Goal: Task Accomplishment & Management: Use online tool/utility

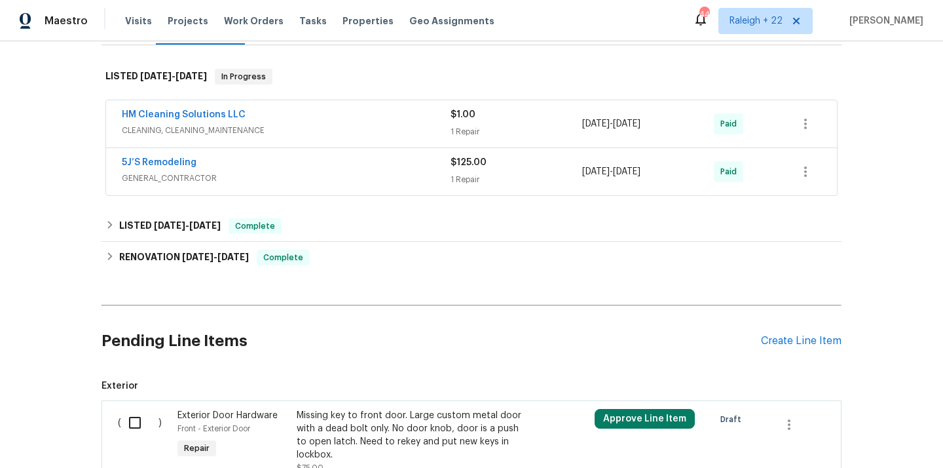
scroll to position [142, 0]
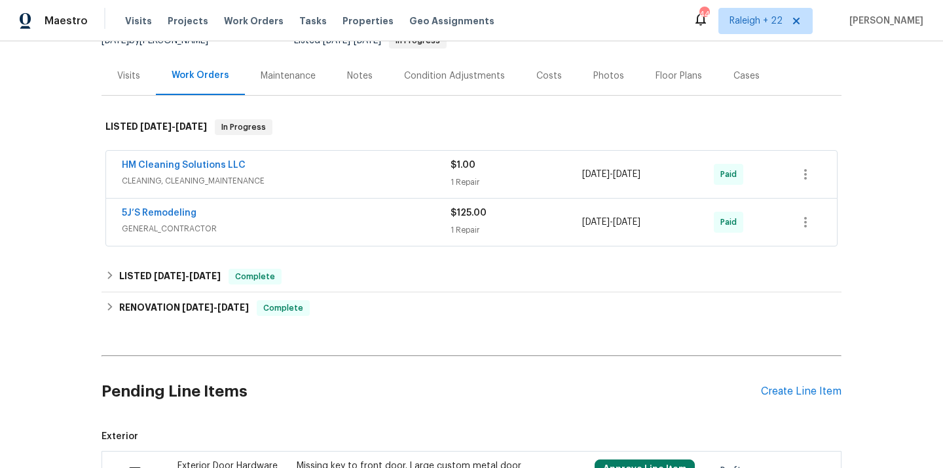
click at [252, 179] on span "CLEANING, CLEANING_MAINTENANCE" at bounding box center [286, 180] width 329 height 13
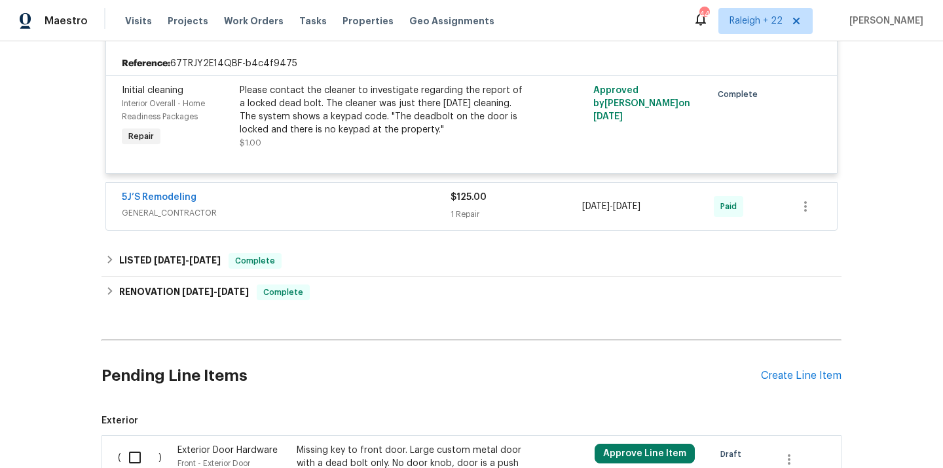
scroll to position [313, 0]
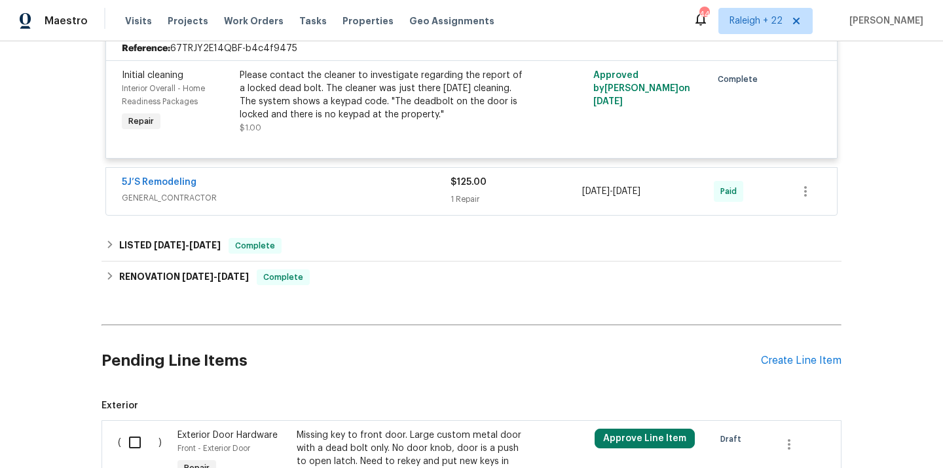
click at [181, 200] on span "GENERAL_CONTRACTOR" at bounding box center [286, 197] width 329 height 13
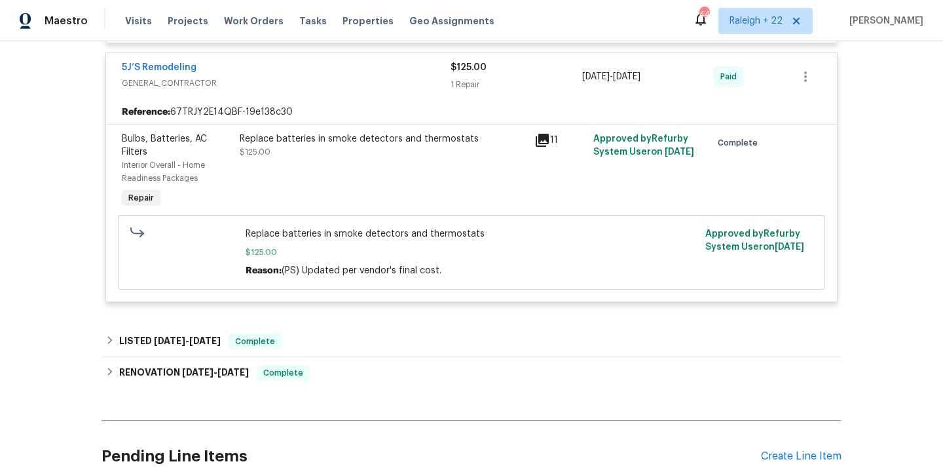
scroll to position [475, 0]
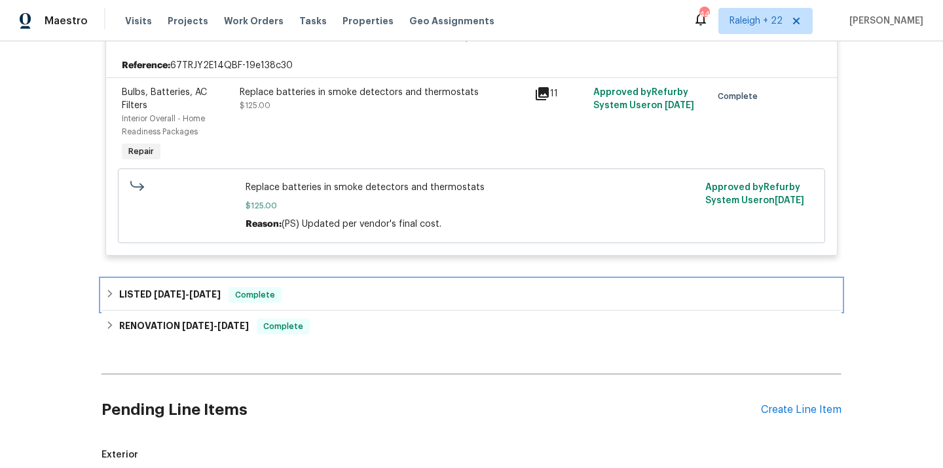
click at [105, 299] on div "LISTED 5/10/25 - 5/12/25 Complete" at bounding box center [472, 294] width 740 height 31
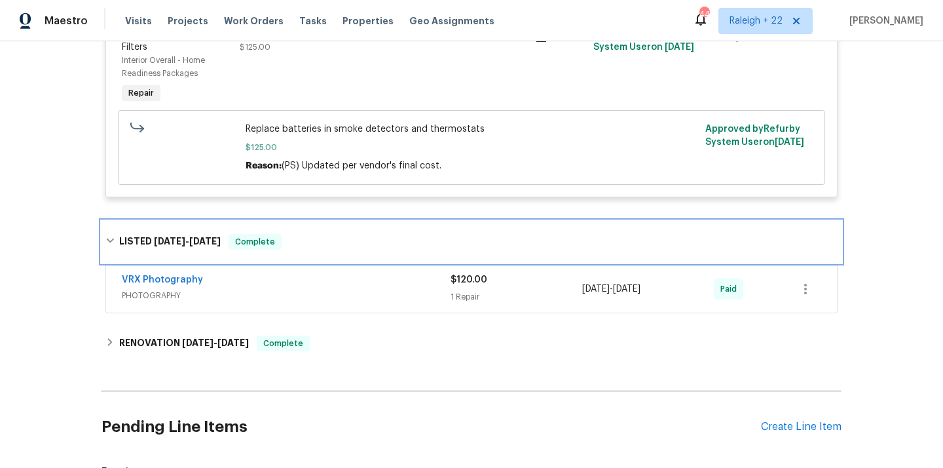
scroll to position [538, 0]
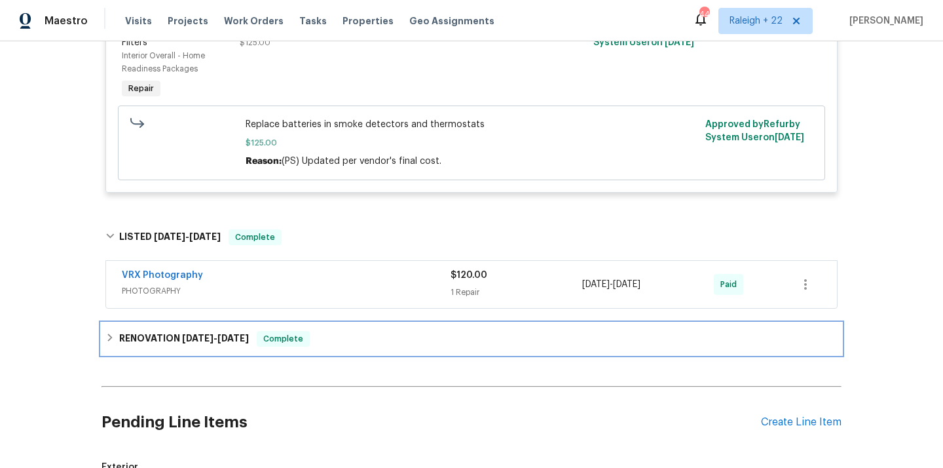
click at [115, 342] on div "RENOVATION 5/1/25 - 5/5/25 Complete" at bounding box center [471, 339] width 732 height 16
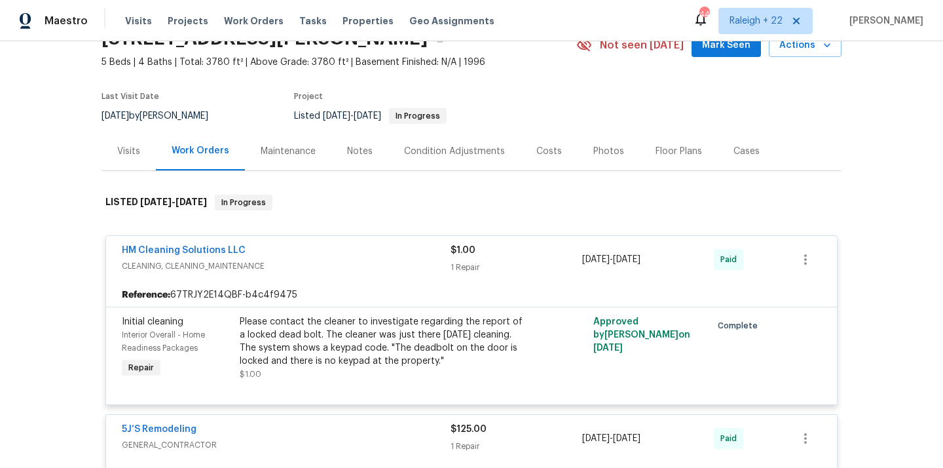
scroll to position [67, 0]
click at [127, 151] on div "Visits" at bounding box center [128, 150] width 23 height 13
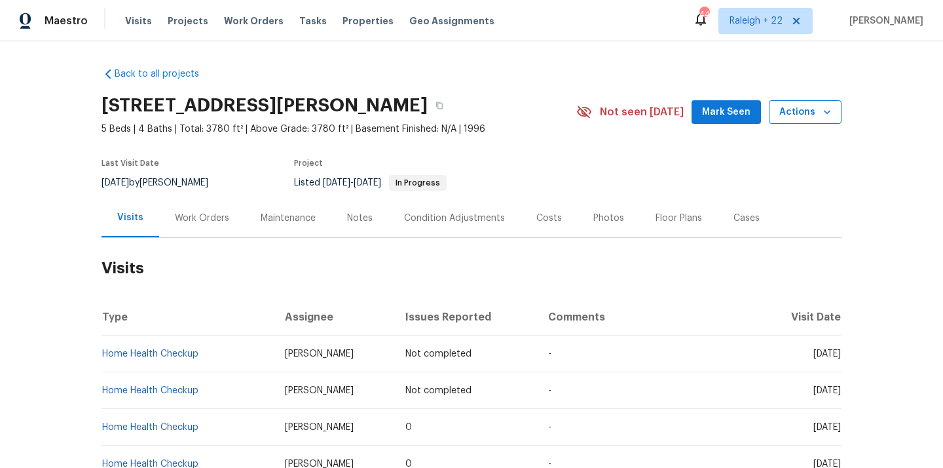
click at [823, 116] on icon "button" at bounding box center [827, 111] width 13 height 13
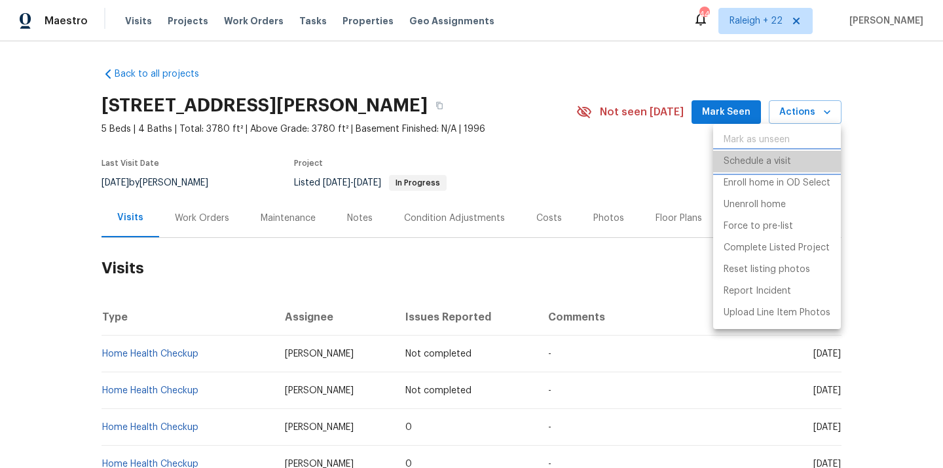
click at [736, 168] on p "Schedule a visit" at bounding box center [757, 162] width 67 height 14
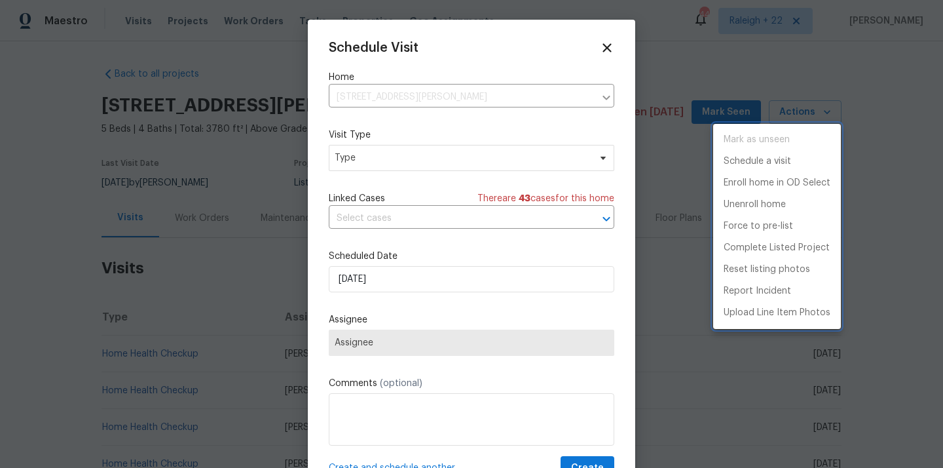
click at [400, 162] on div at bounding box center [471, 234] width 943 height 468
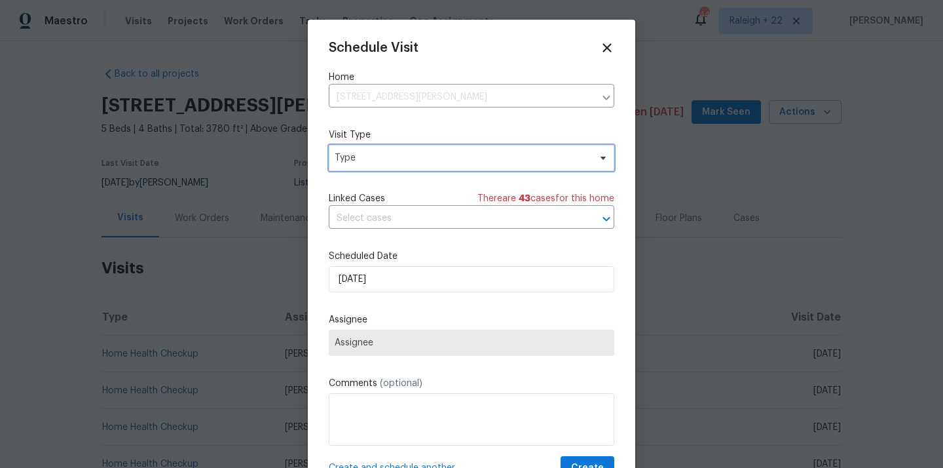
click at [399, 162] on span "Type" at bounding box center [462, 157] width 255 height 13
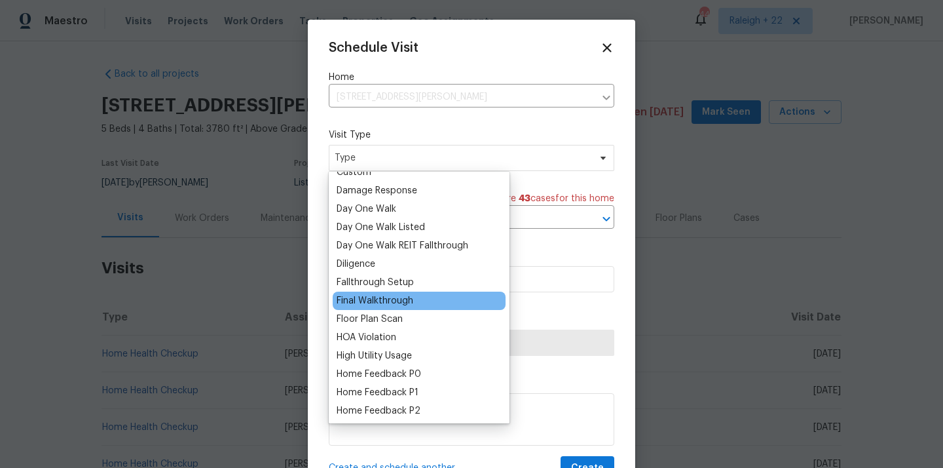
scroll to position [246, 0]
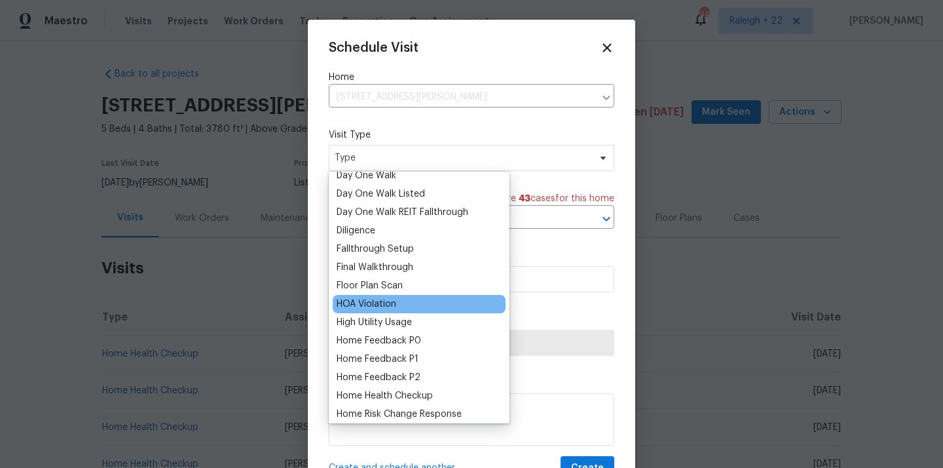
click at [388, 296] on div "HOA Violation" at bounding box center [419, 304] width 173 height 18
click at [388, 307] on div "HOA Violation" at bounding box center [367, 303] width 60 height 13
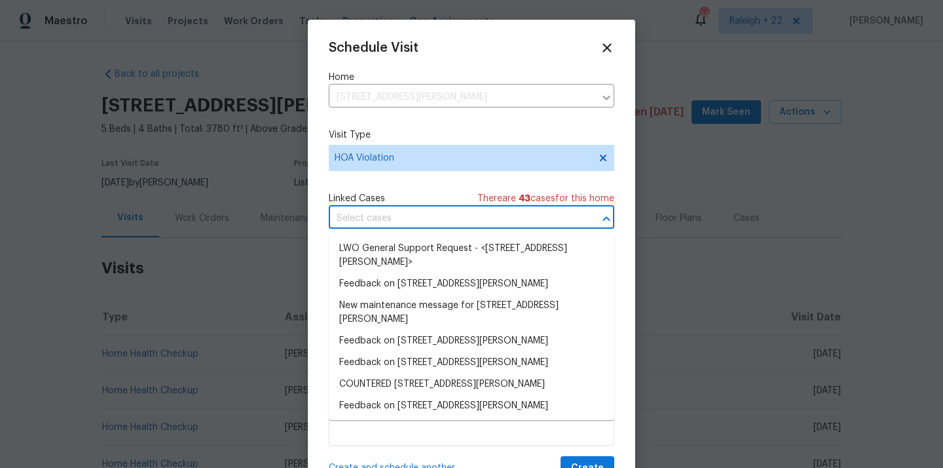
click at [411, 222] on input "text" at bounding box center [453, 218] width 249 height 20
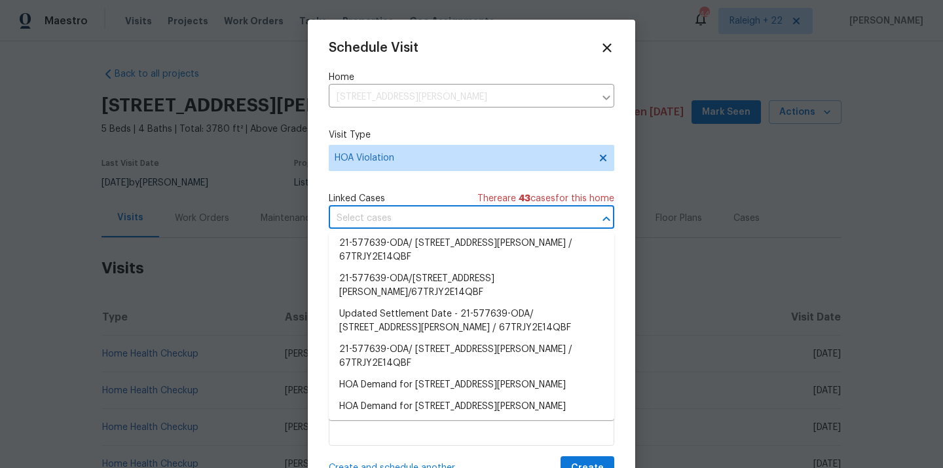
scroll to position [931, 0]
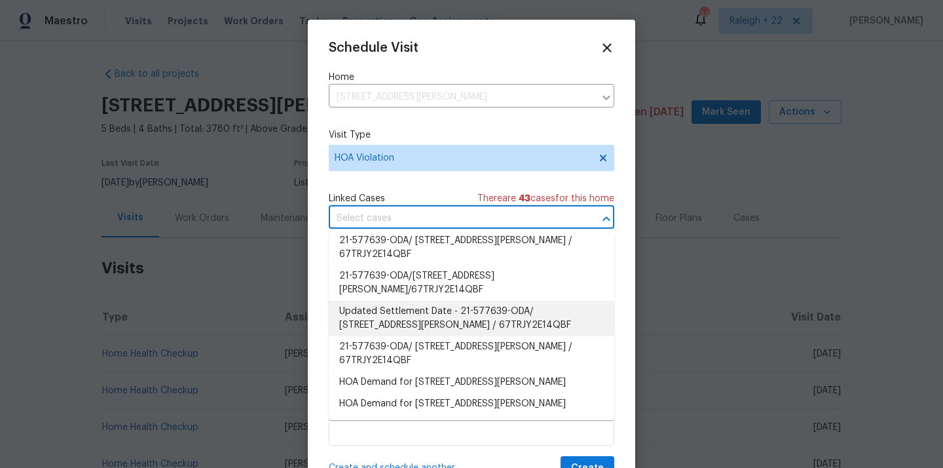
click at [627, 297] on div "Schedule Visit Home 4345 Park Brooke Trce, Alpharetta, GA 30022 ​ Visit Type HO…" at bounding box center [472, 249] width 328 height 459
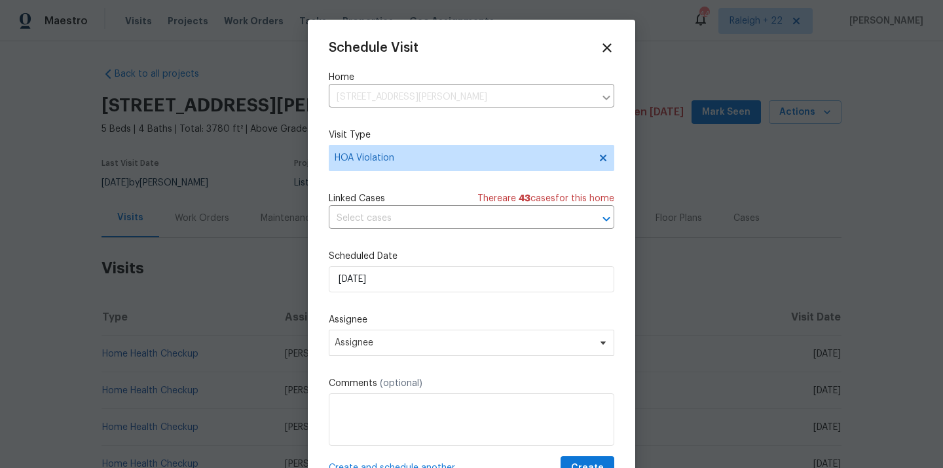
scroll to position [24, 0]
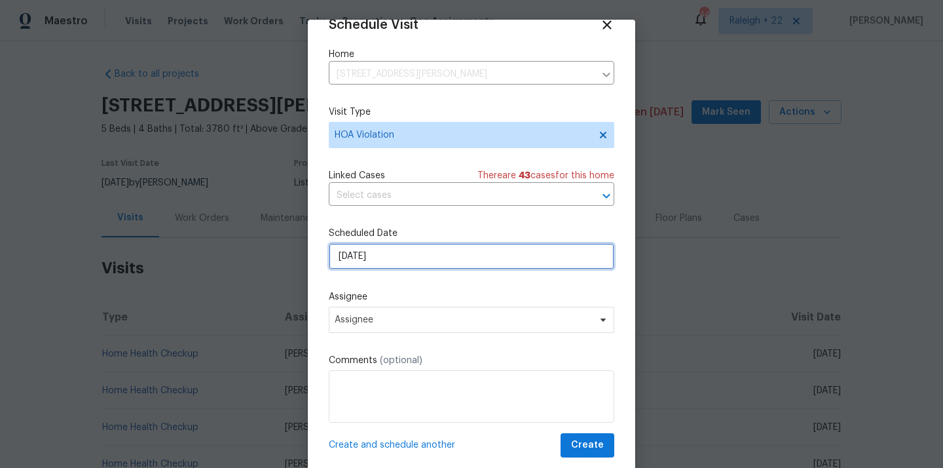
click at [428, 258] on input "21/08/2025" at bounding box center [472, 256] width 286 height 26
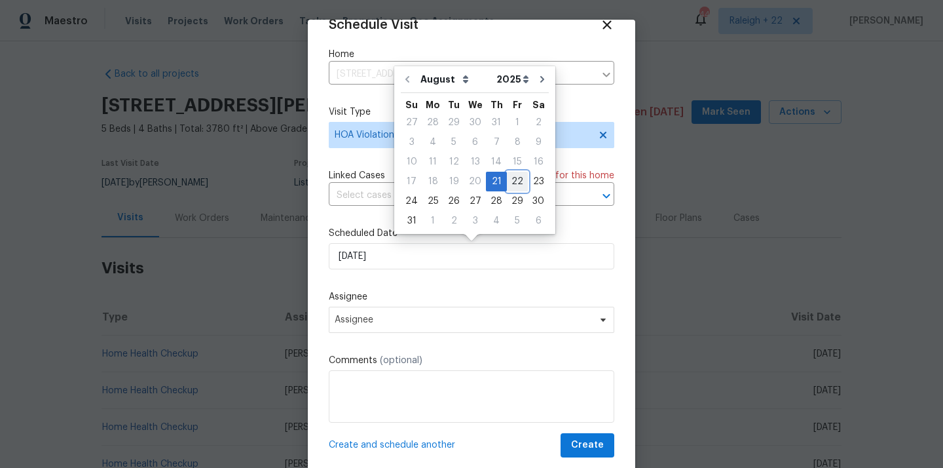
click at [507, 182] on div "22" at bounding box center [517, 181] width 21 height 18
type input "22/08/2025"
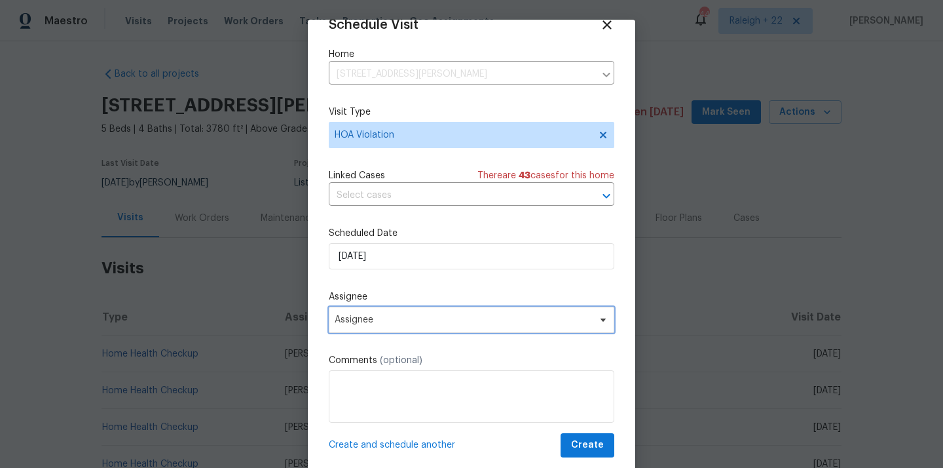
click at [428, 322] on span "Assignee" at bounding box center [463, 319] width 257 height 10
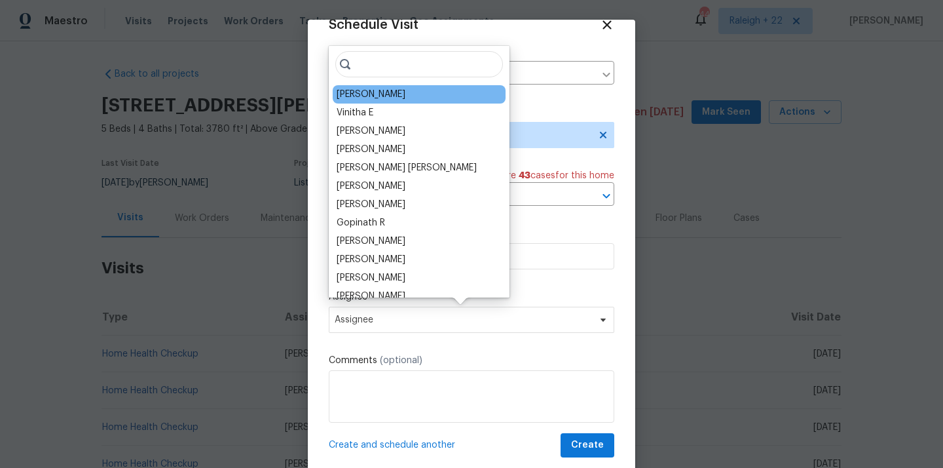
click at [390, 101] on div "Tyler Payne" at bounding box center [419, 94] width 173 height 18
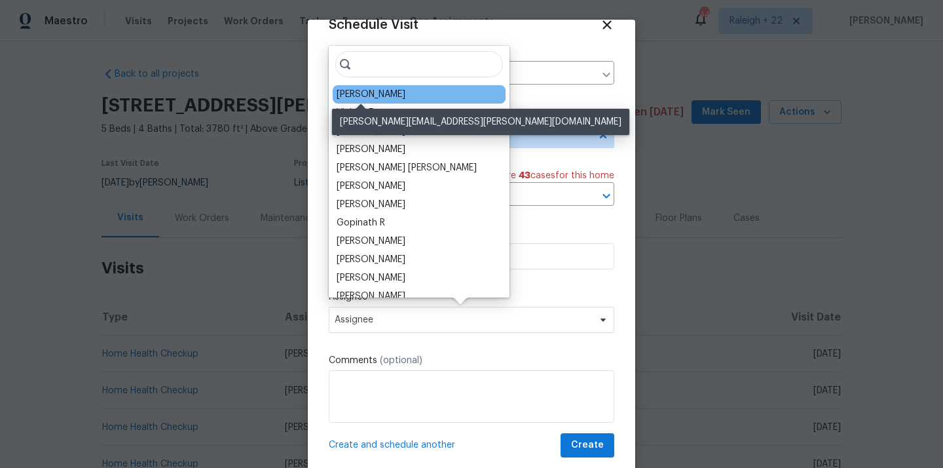
click at [376, 95] on div "Tyler Payne" at bounding box center [371, 94] width 69 height 13
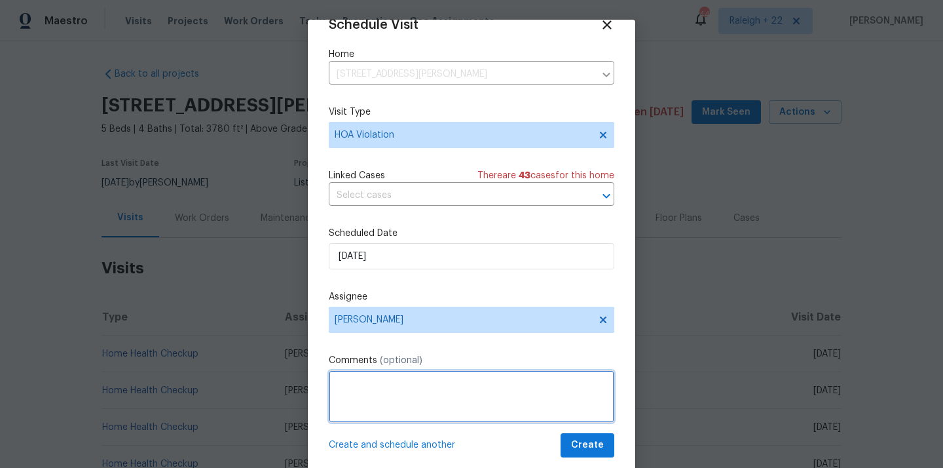
click at [400, 375] on textarea at bounding box center [472, 396] width 286 height 52
click at [404, 391] on textarea at bounding box center [472, 396] width 286 height 52
paste textarea "The was a food delivered to the house over the weekend. The home appears to emp…"
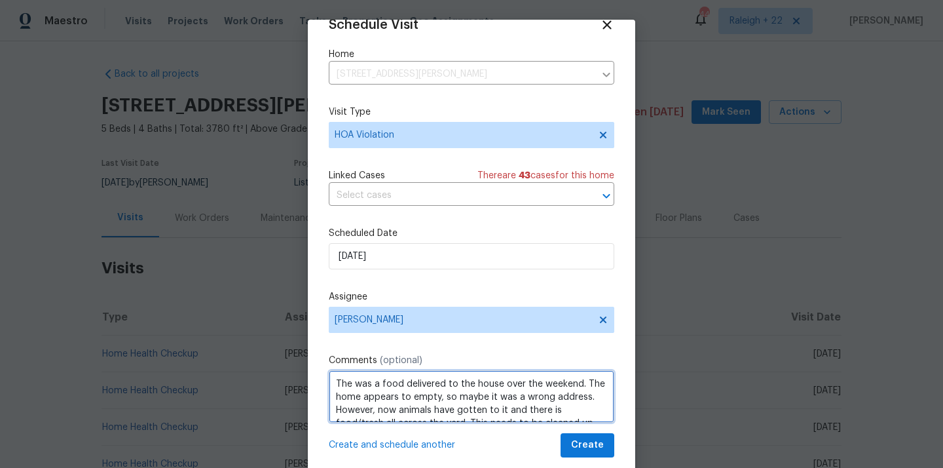
scroll to position [6, 0]
click at [335, 378] on textarea "The was a food delivered to the house over the weekend. The home appears to emp…" at bounding box center [472, 396] width 286 height 52
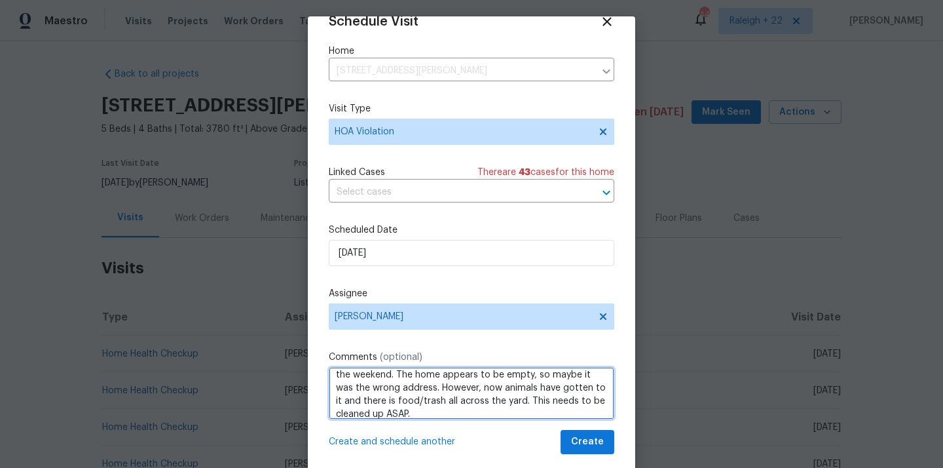
scroll to position [28, 0]
click at [428, 409] on textarea "Hi as per the HOA The was a food delivered to the house over the weekend. The h…" at bounding box center [472, 393] width 286 height 52
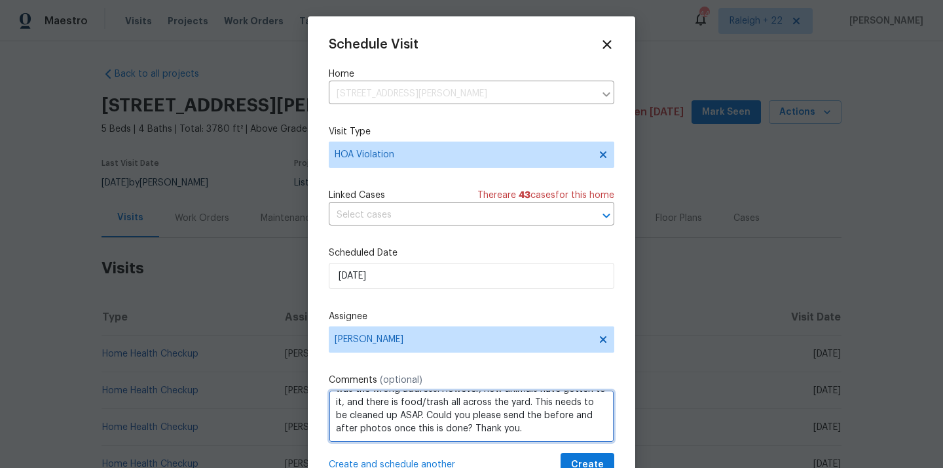
scroll to position [24, 0]
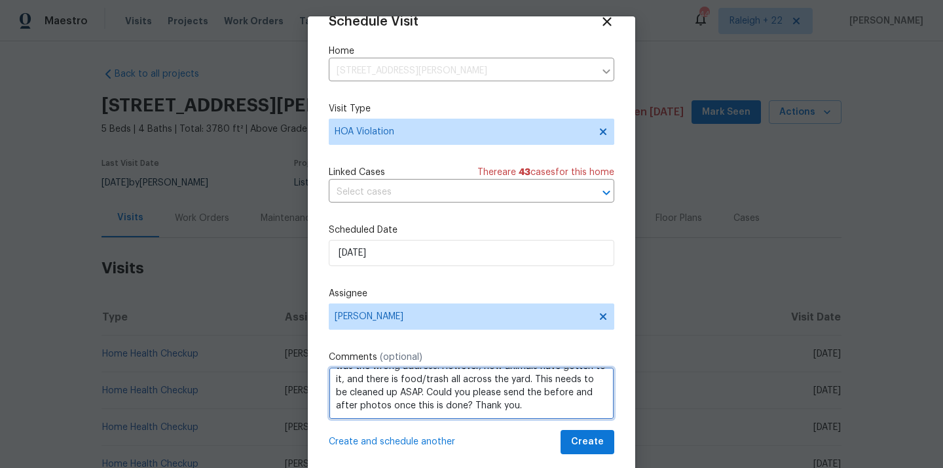
type textarea "Hi as per the HOA The was a food delivered to the house over the weekend. The h…"
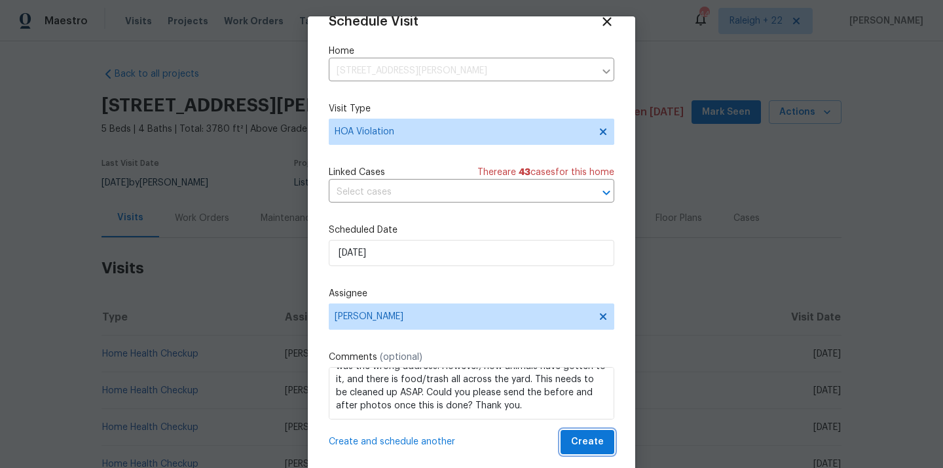
click at [597, 438] on span "Create" at bounding box center [587, 442] width 33 height 16
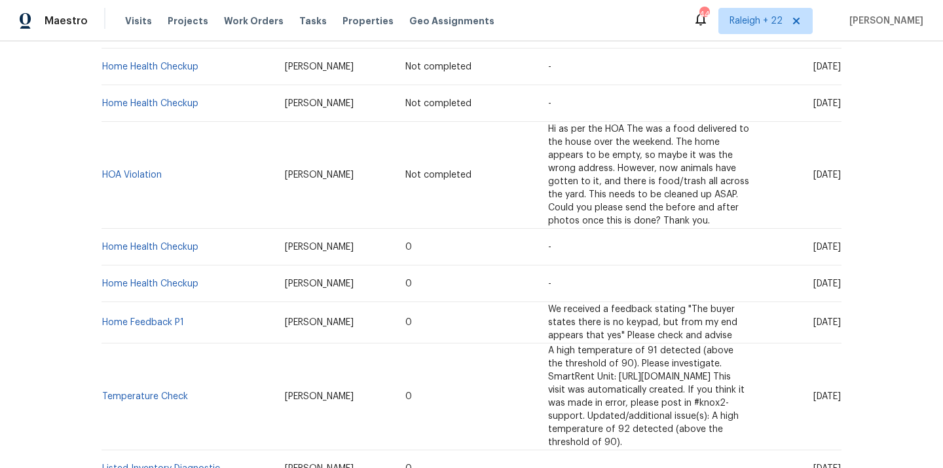
scroll to position [0, 0]
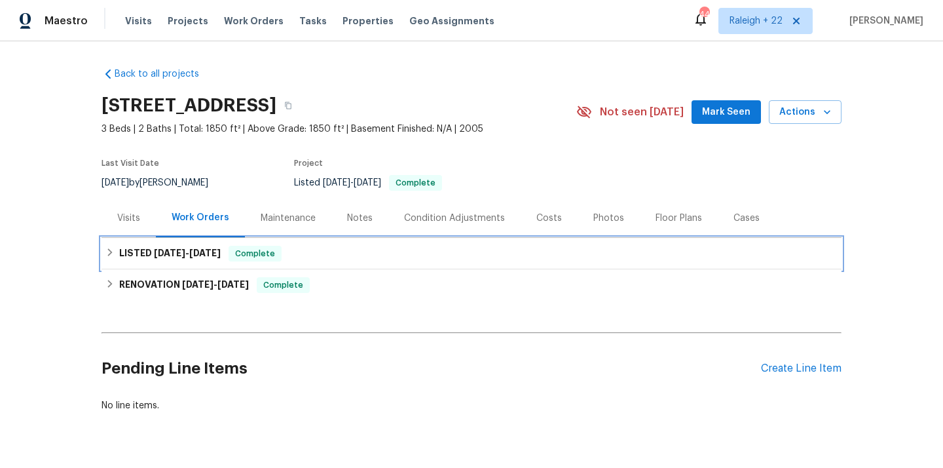
click at [112, 252] on icon at bounding box center [110, 252] width 5 height 8
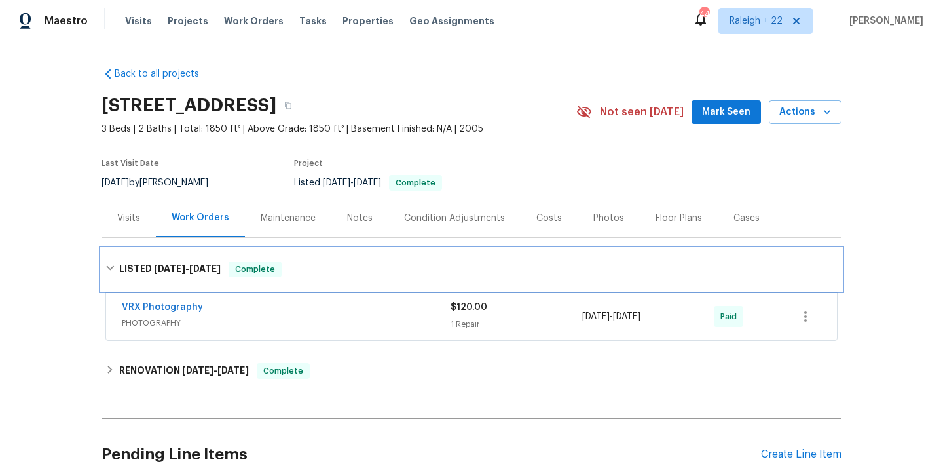
scroll to position [35, 0]
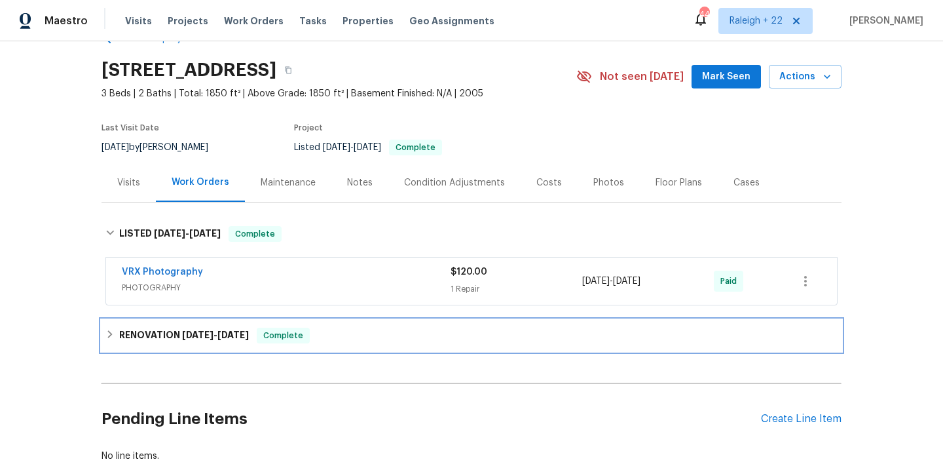
click at [117, 339] on div "RENOVATION [DATE] - [DATE] Complete" at bounding box center [471, 336] width 732 height 16
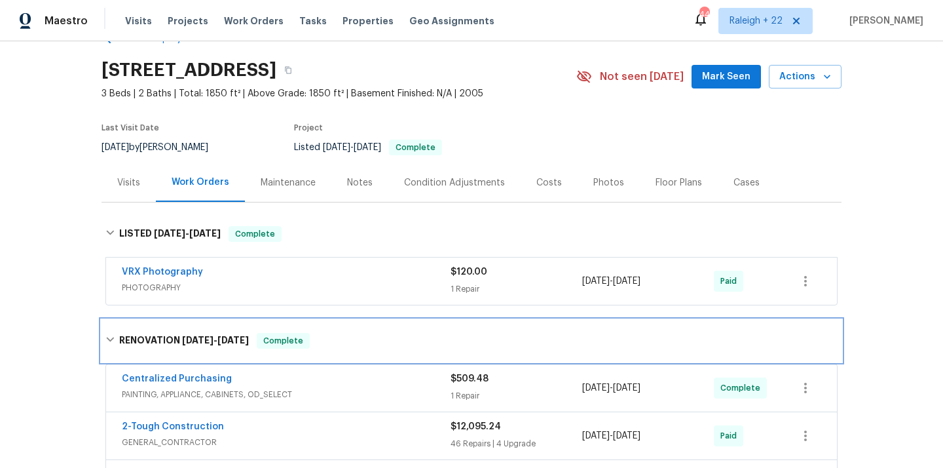
scroll to position [163, 0]
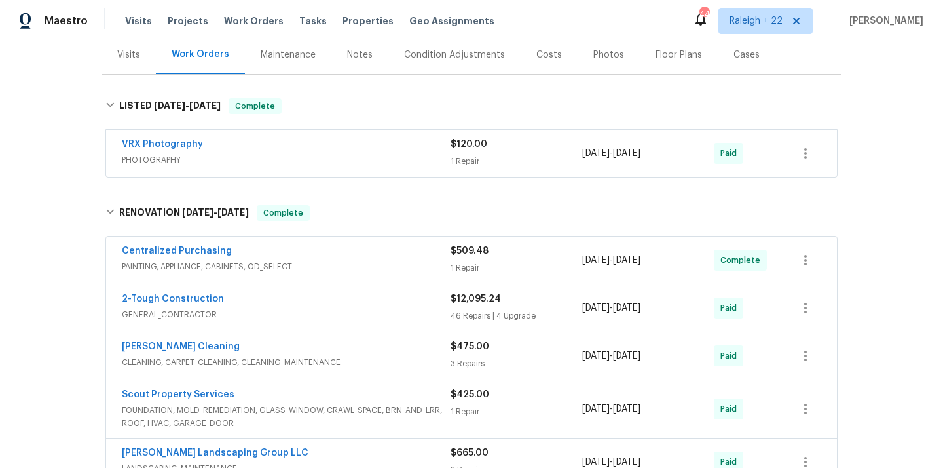
click at [188, 267] on span "PAINTING, APPLIANCE, CABINETS, OD_SELECT" at bounding box center [286, 266] width 329 height 13
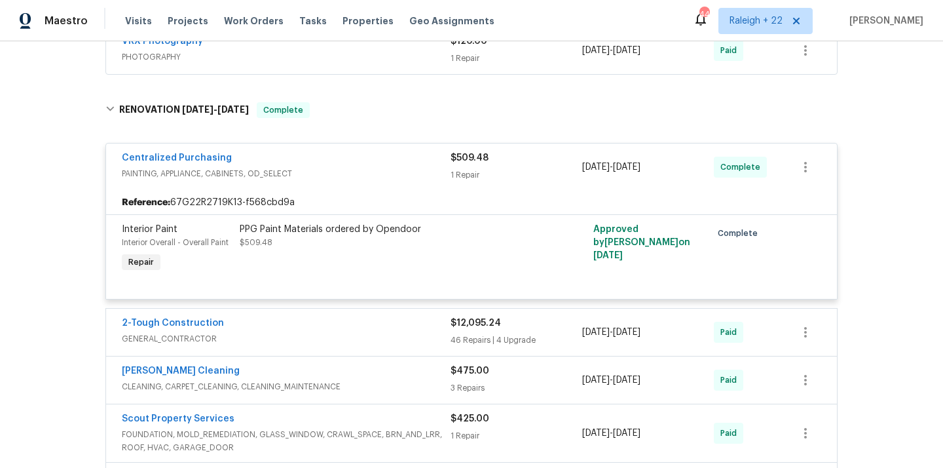
scroll to position [290, 0]
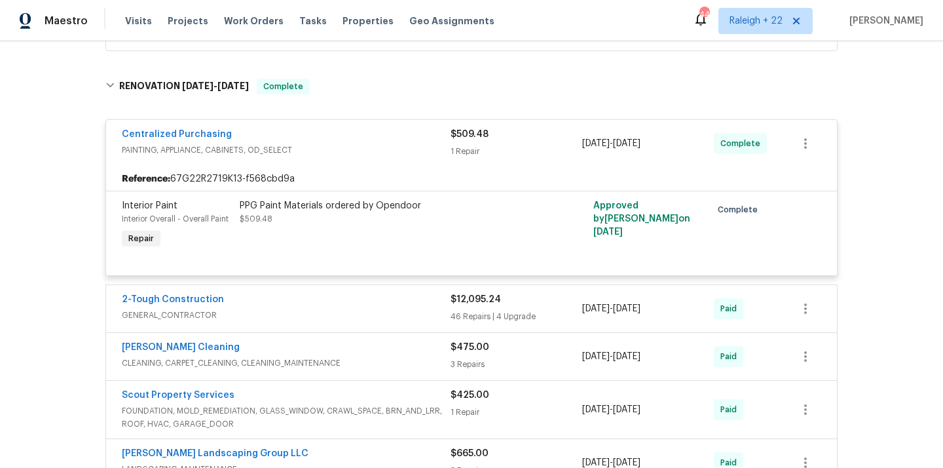
click at [176, 314] on span "GENERAL_CONTRACTOR" at bounding box center [286, 315] width 329 height 13
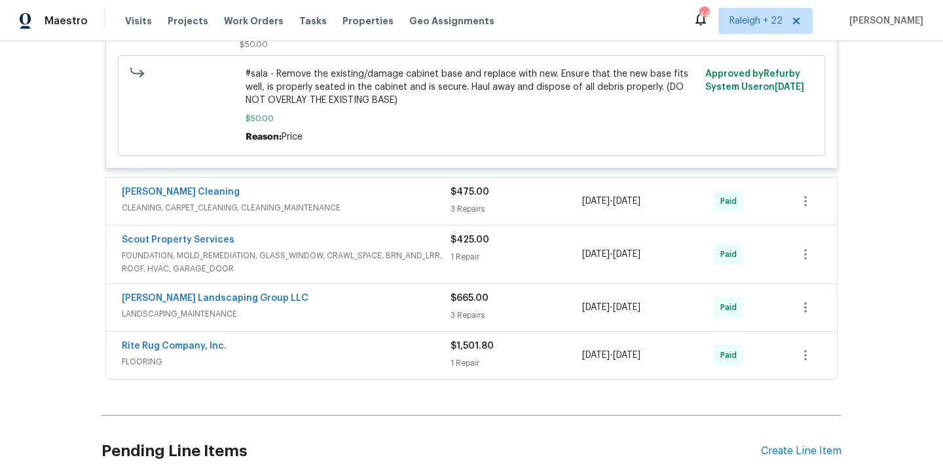
scroll to position [5890, 0]
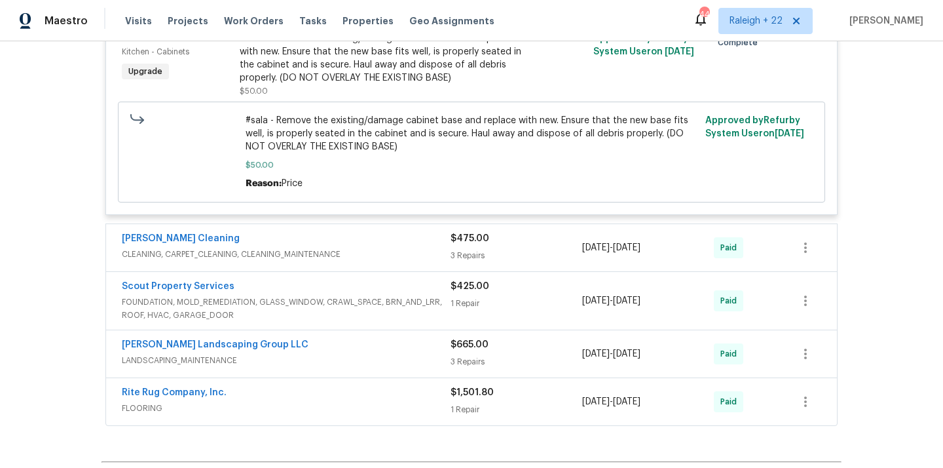
click at [263, 261] on span "CLEANING, CARPET_CLEANING, CLEANING_MAINTENANCE" at bounding box center [286, 254] width 329 height 13
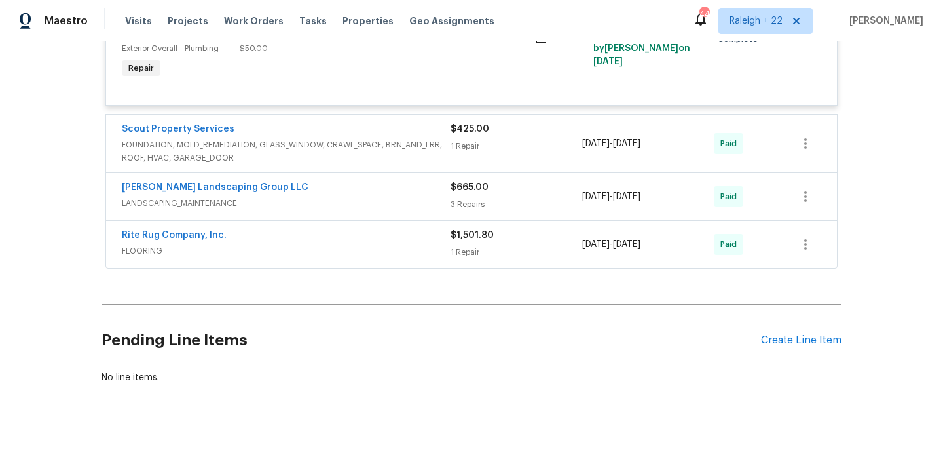
scroll to position [6610, 0]
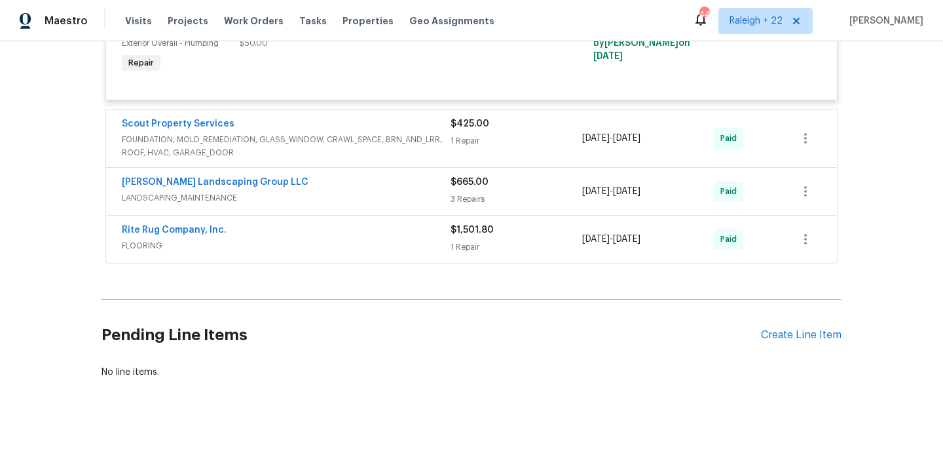
click at [316, 139] on span "FOUNDATION, MOLD_REMEDIATION, GLASS_WINDOW, CRAWL_SPACE, BRN_AND_LRR, ROOF, HVA…" at bounding box center [286, 146] width 329 height 26
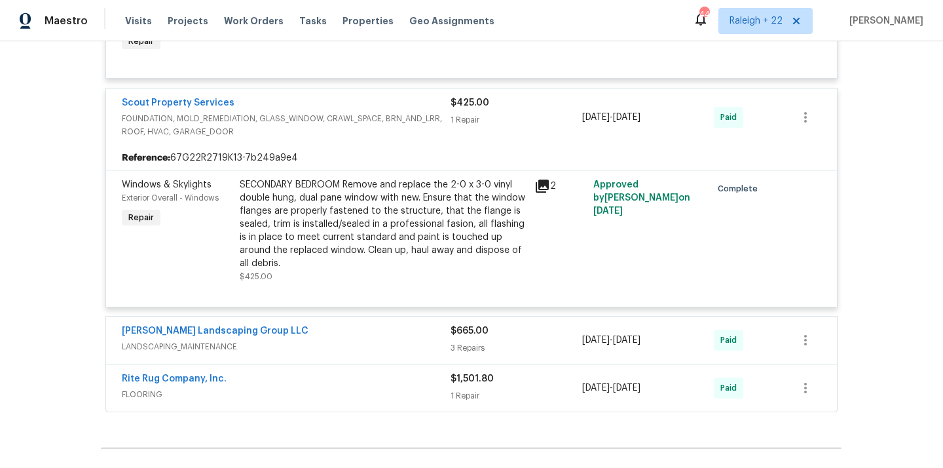
scroll to position [6781, 0]
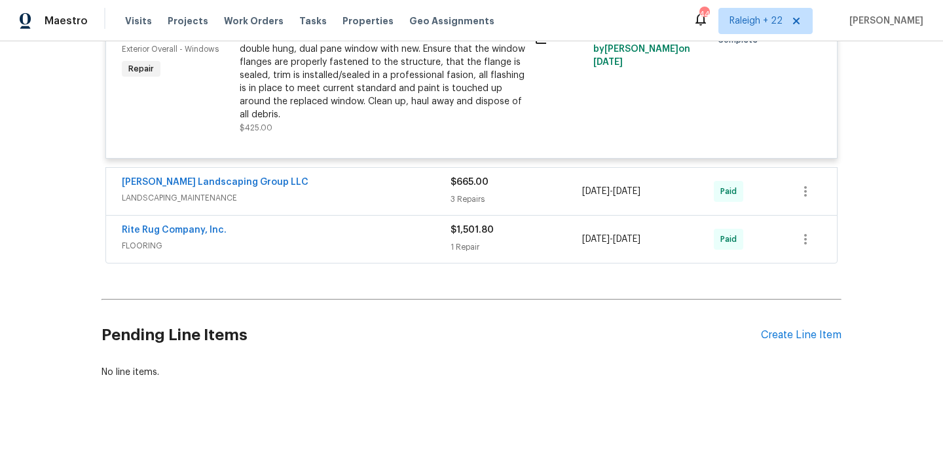
click at [206, 197] on span "LANDSCAPING_MAINTENANCE" at bounding box center [286, 197] width 329 height 13
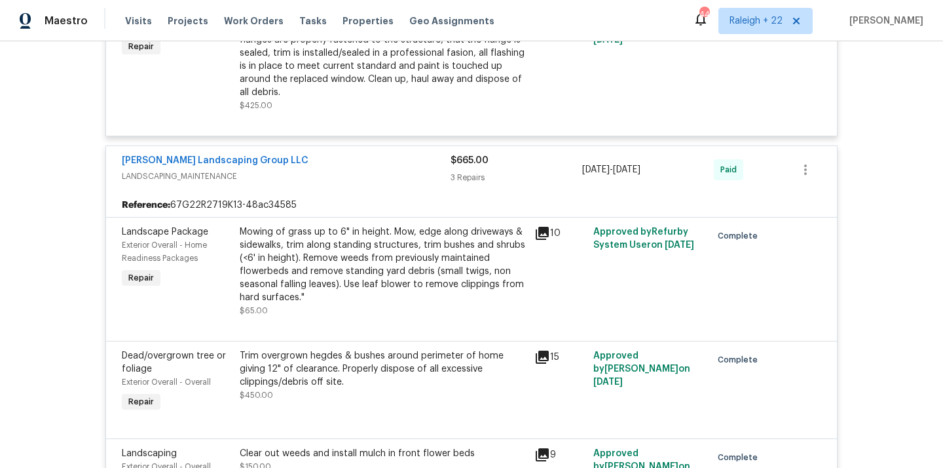
scroll to position [7121, 0]
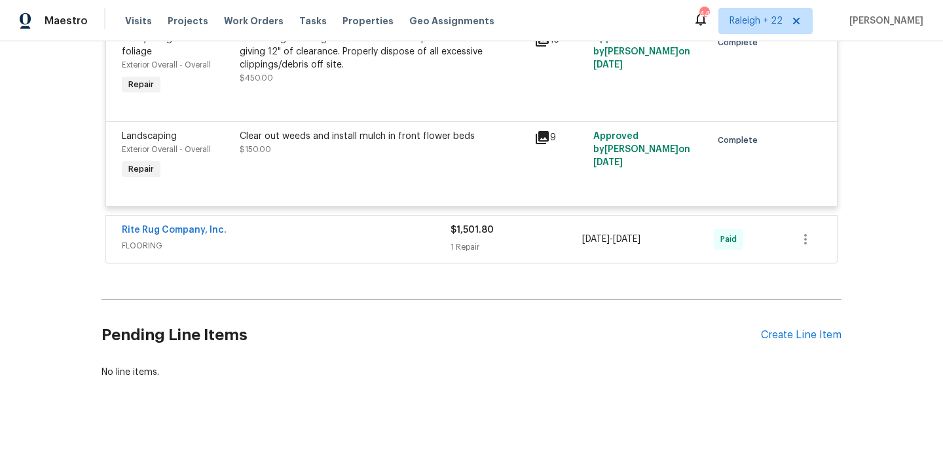
click at [141, 246] on span "FLOORING" at bounding box center [286, 245] width 329 height 13
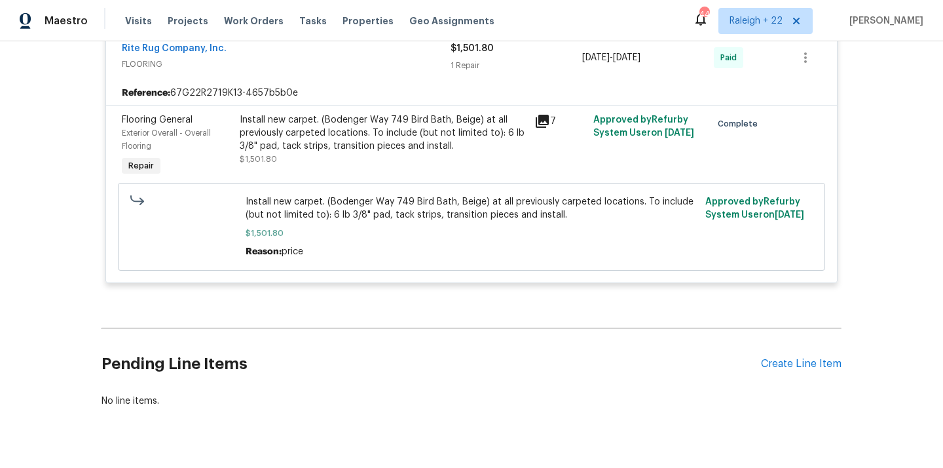
scroll to position [7333, 0]
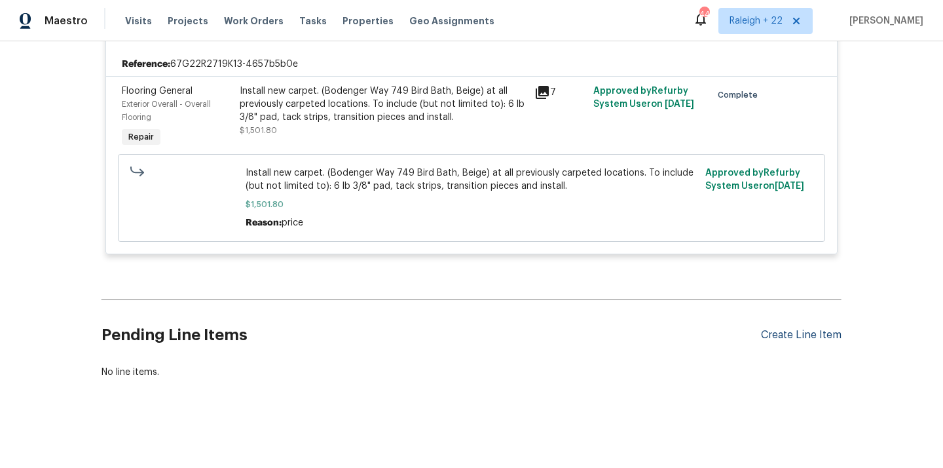
click at [814, 333] on div "Create Line Item" at bounding box center [801, 335] width 81 height 12
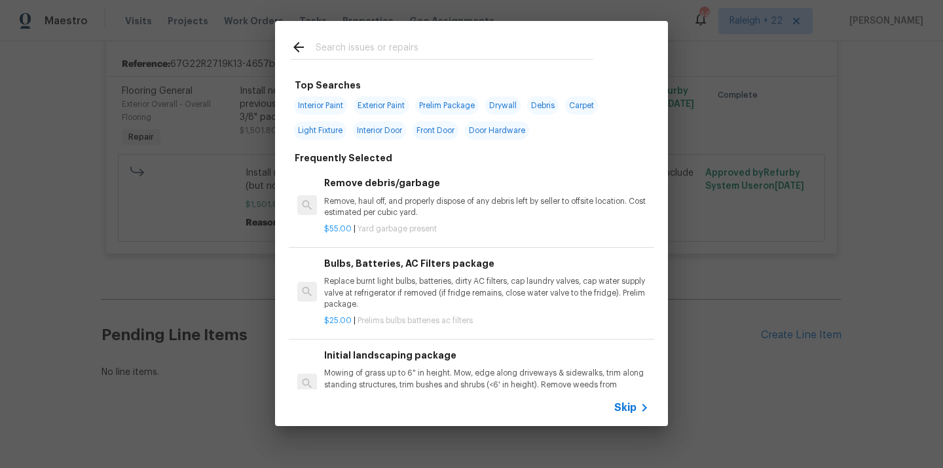
click at [622, 411] on span "Skip" at bounding box center [625, 407] width 22 height 13
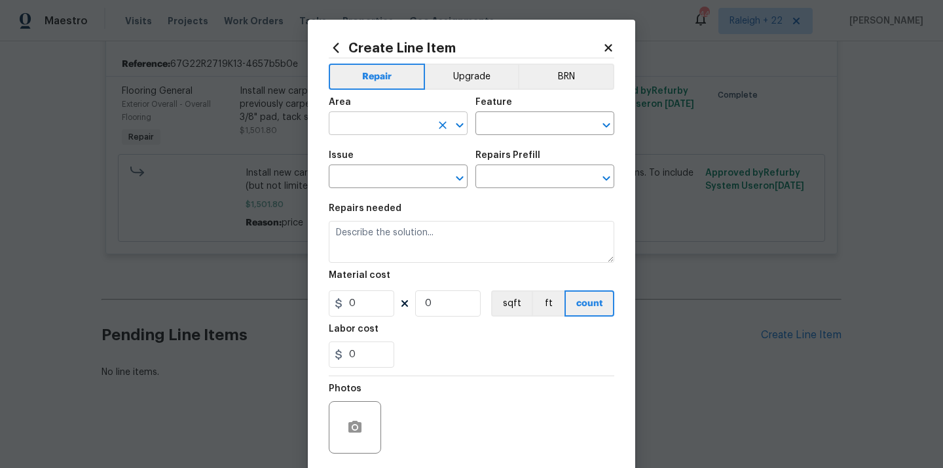
click at [384, 128] on input "text" at bounding box center [380, 125] width 102 height 20
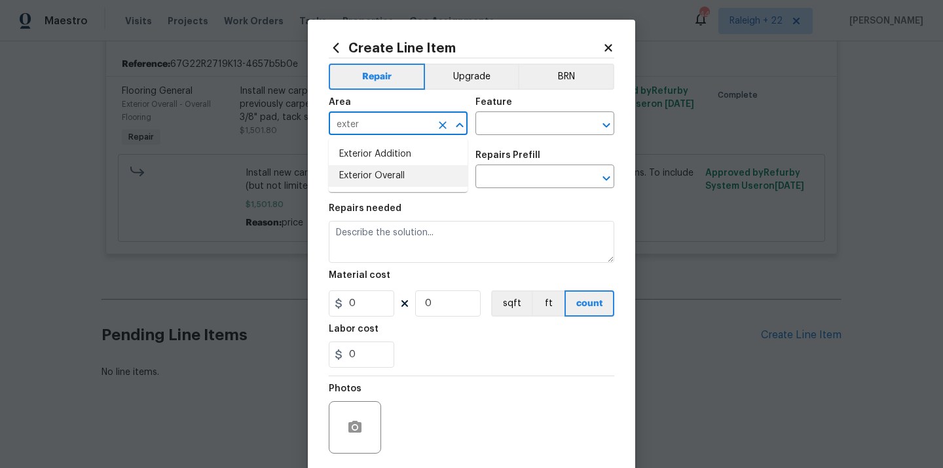
click at [383, 181] on li "Exterior Overall" at bounding box center [398, 176] width 139 height 22
type input "Exterior Overall"
click at [498, 121] on input "text" at bounding box center [527, 125] width 102 height 20
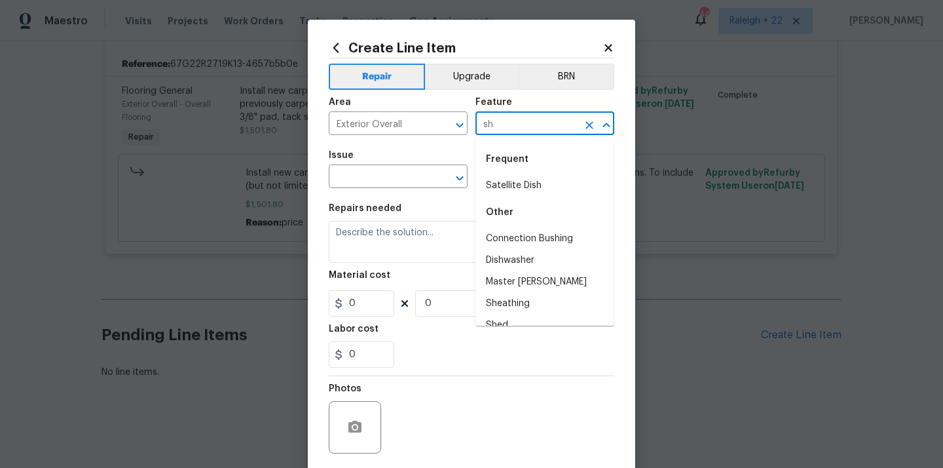
type input "s"
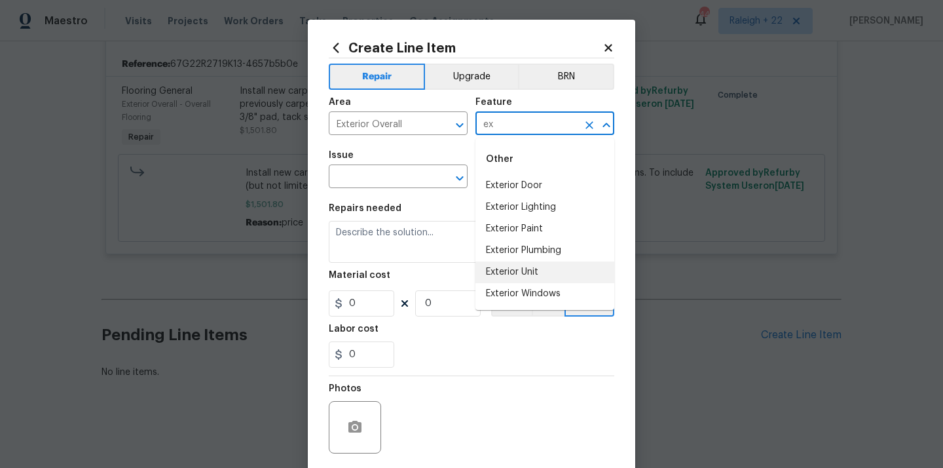
click at [528, 265] on li "Exterior Unit" at bounding box center [545, 272] width 139 height 22
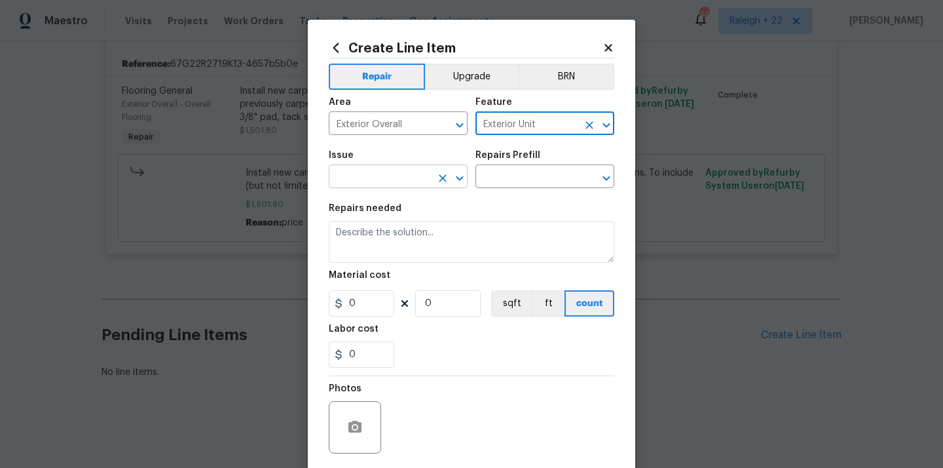
type input "Exterior Unit"
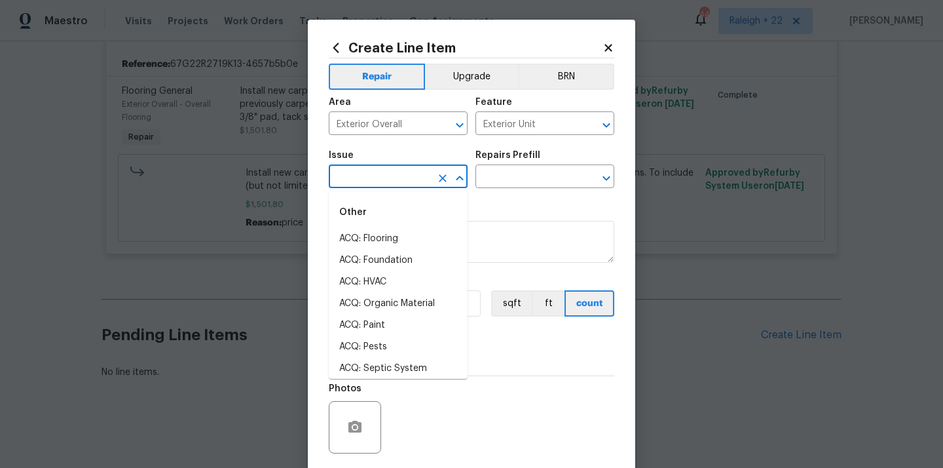
click at [388, 185] on input "text" at bounding box center [380, 178] width 102 height 20
type input "s"
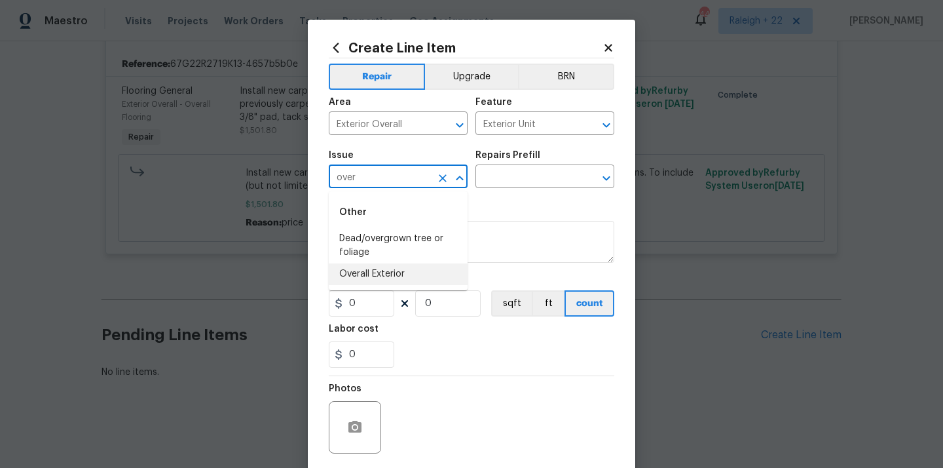
click at [378, 276] on li "Overall Exterior" at bounding box center [398, 274] width 139 height 22
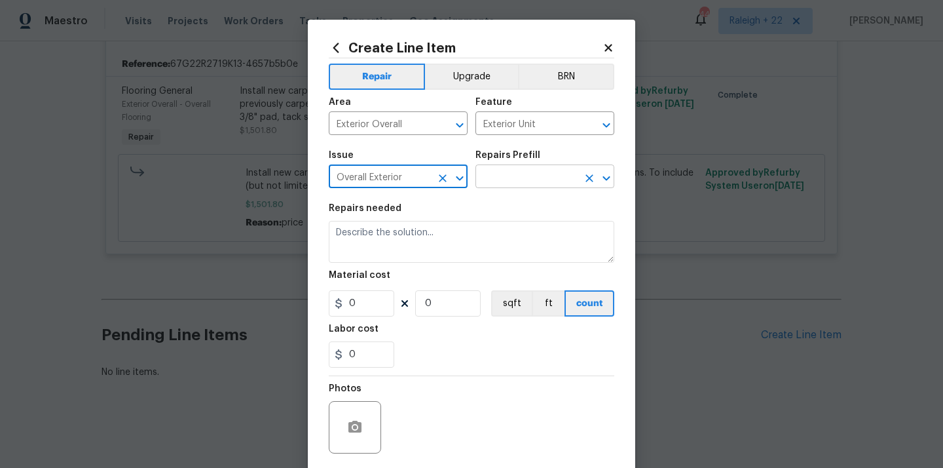
type input "Overall Exterior"
click at [555, 179] on input "text" at bounding box center [527, 178] width 102 height 20
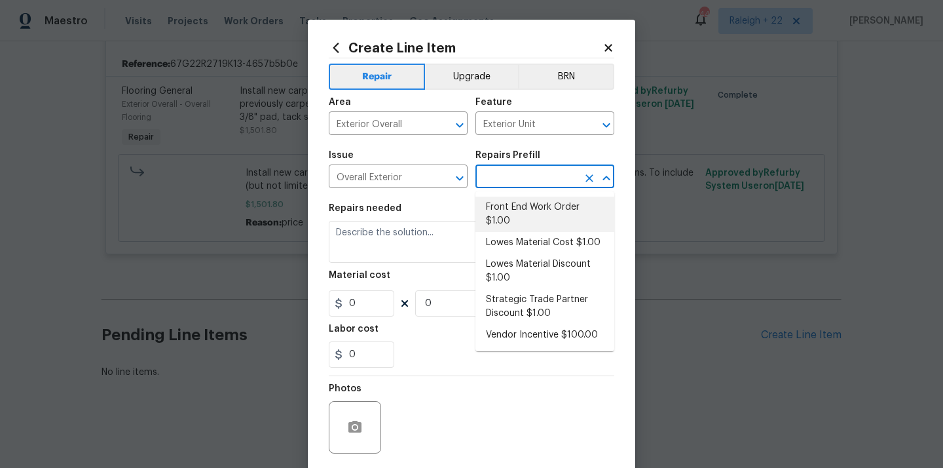
click at [527, 204] on li "Front End Work Order $1.00" at bounding box center [545, 214] width 139 height 35
type input "Front End Work Order $1.00"
type textarea "Placeholder line item for the creation of front end work orders."
type input "1"
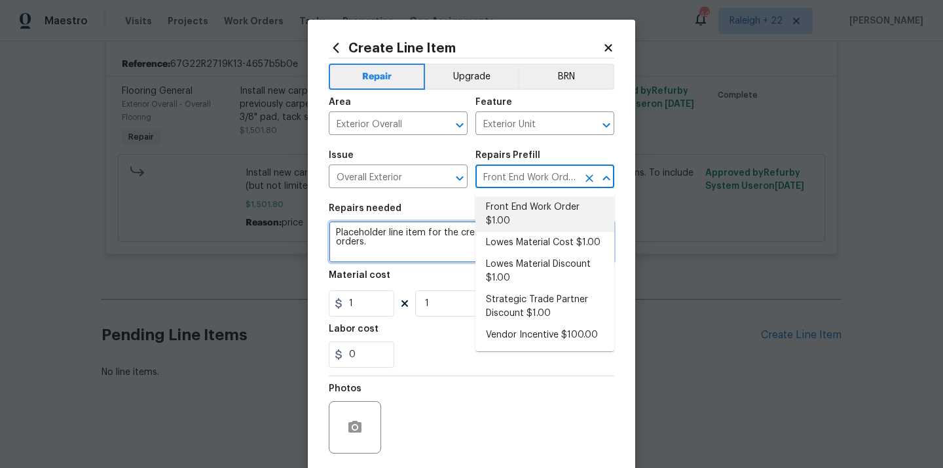
click at [398, 239] on textarea "Placeholder line item for the creation of front end work orders." at bounding box center [472, 242] width 286 height 42
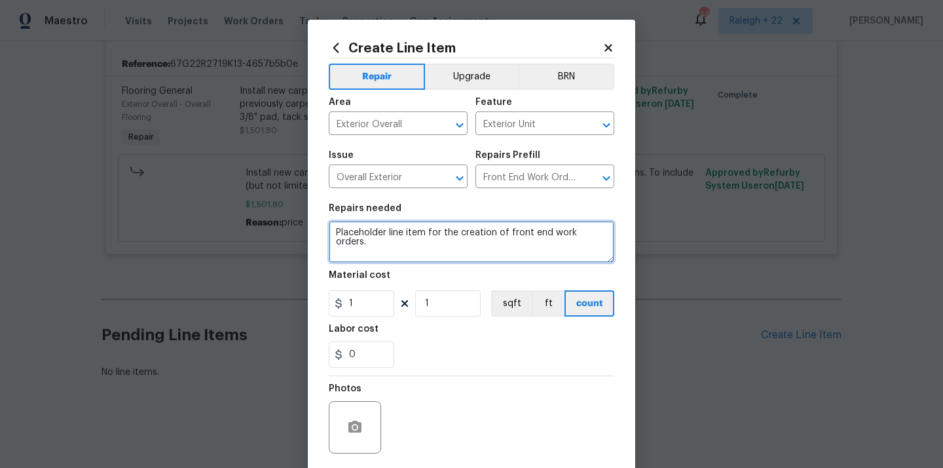
drag, startPoint x: 332, startPoint y: 234, endPoint x: 616, endPoint y: 243, distance: 284.4
click at [617, 244] on div "Create Line Item Repair Upgrade BRN Area Exterior Overall ​ Feature Exterior Un…" at bounding box center [472, 282] width 328 height 525
paste textarea "Missing shutter needs to be repaired and/or replaced"
click at [410, 250] on textarea "HOA VIOLATION on Missing shutter needs to be repaired and/or replaced" at bounding box center [472, 242] width 286 height 42
type textarea "HOA VIOLATION on Missing shutter needs to be repaired and/or replaced could you…"
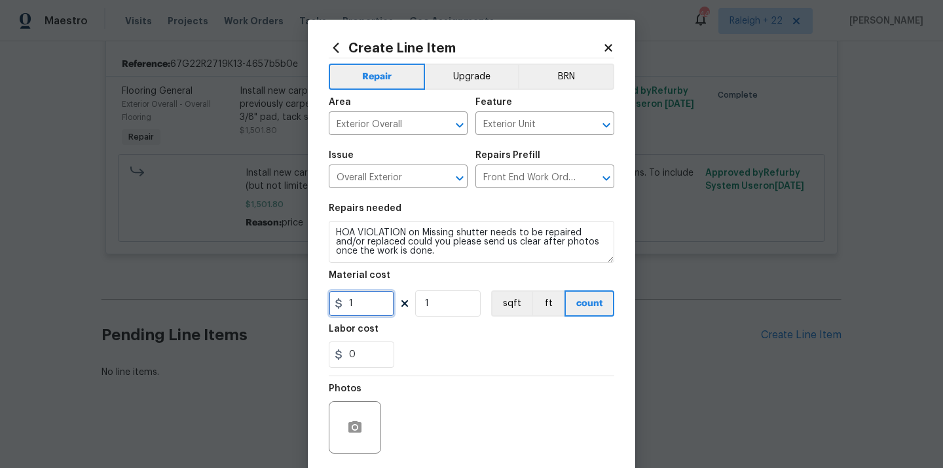
click at [377, 305] on input "1" at bounding box center [362, 303] width 66 height 26
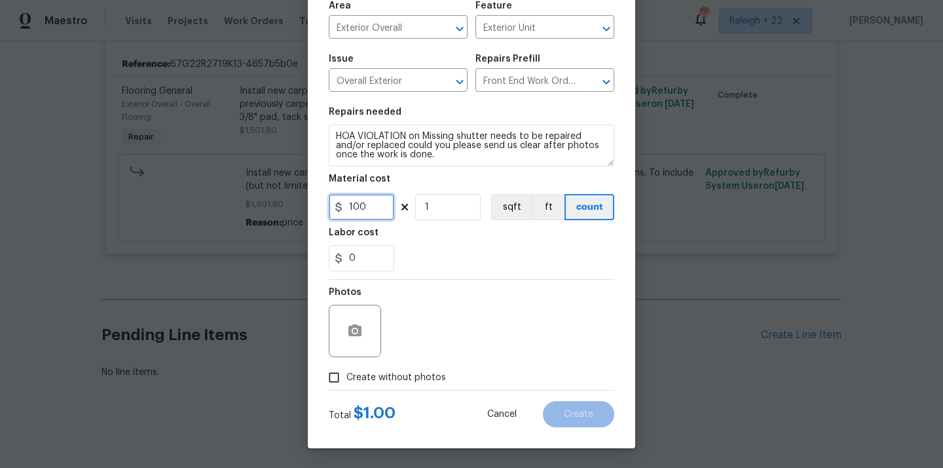
type input "100"
click at [330, 383] on input "Create without photos" at bounding box center [334, 377] width 25 height 25
checkbox input "true"
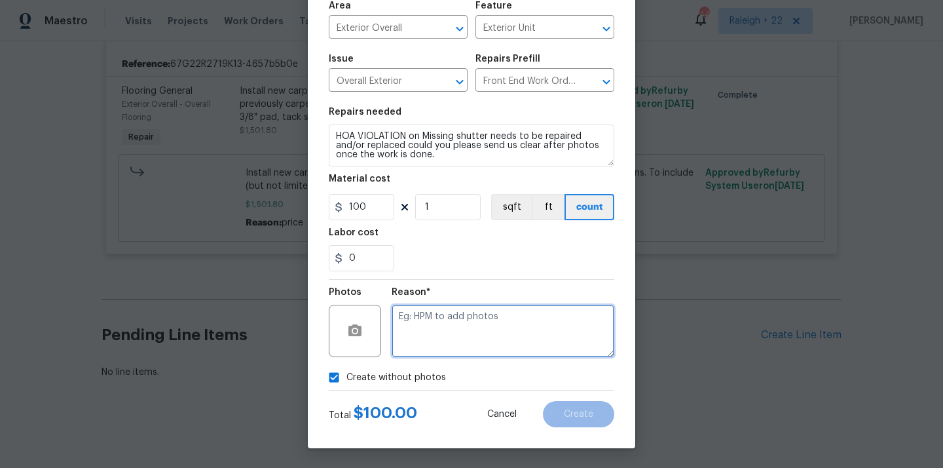
click at [446, 309] on textarea at bounding box center [503, 331] width 223 height 52
type textarea "NA"
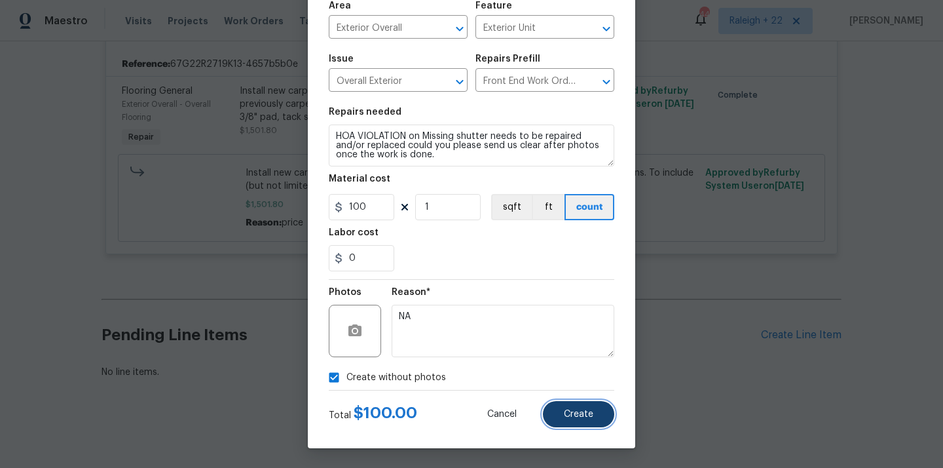
click at [578, 408] on button "Create" at bounding box center [578, 414] width 71 height 26
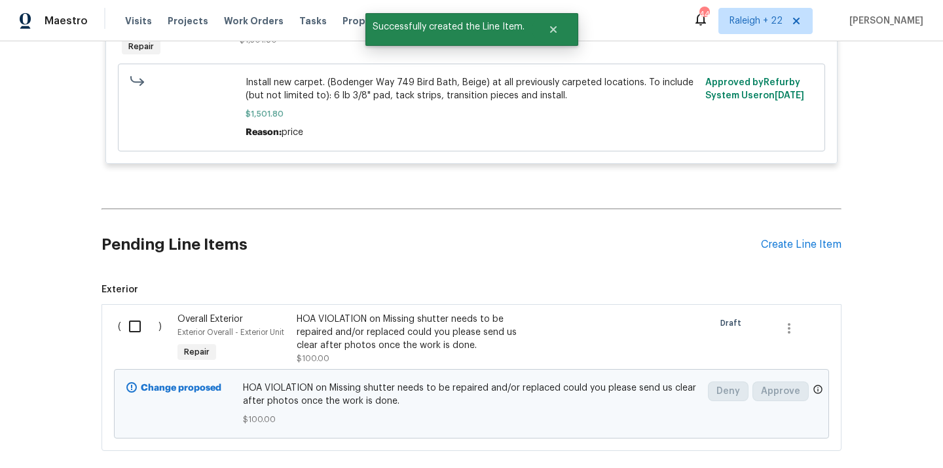
scroll to position [7495, 0]
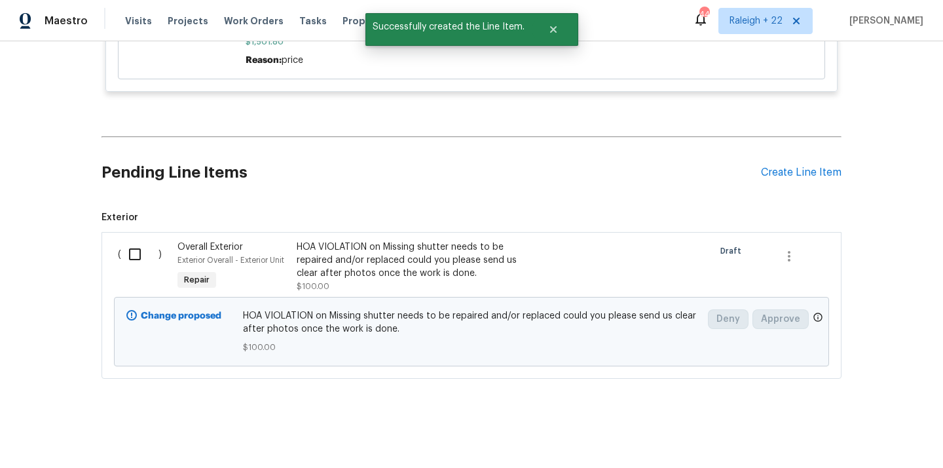
click at [130, 253] on input "checkbox" at bounding box center [139, 254] width 37 height 28
checkbox input "true"
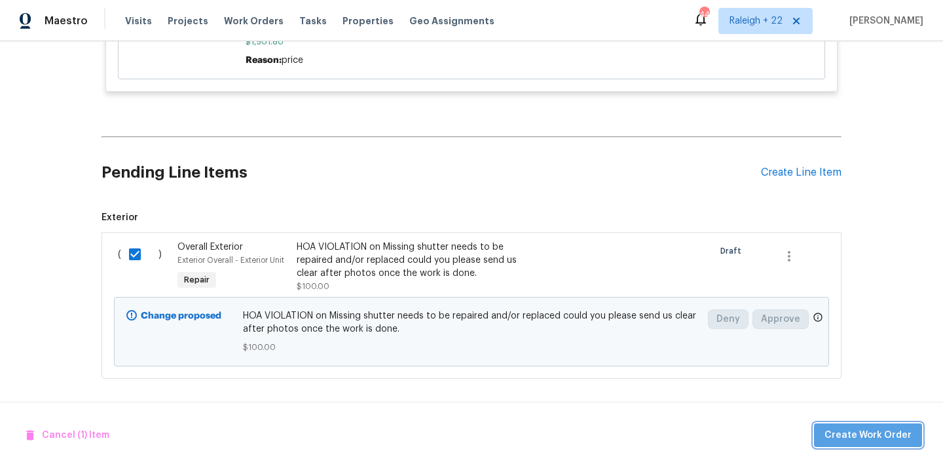
click at [885, 432] on span "Create Work Order" at bounding box center [868, 435] width 87 height 16
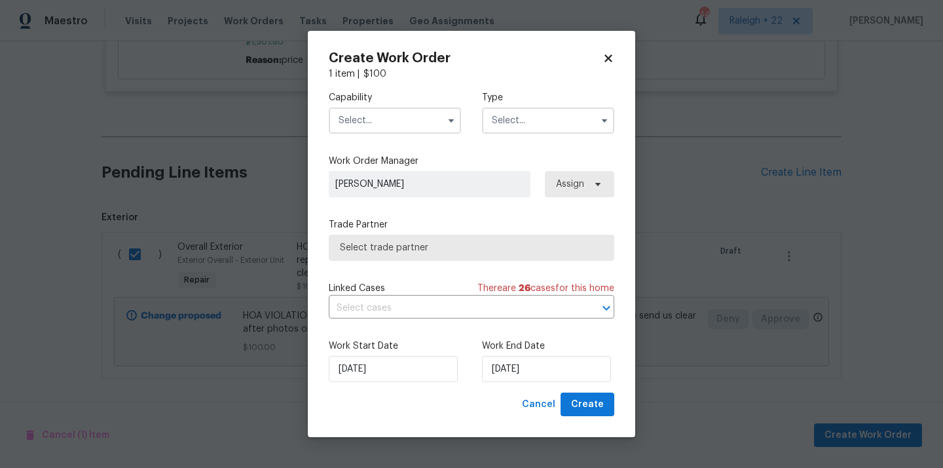
click at [403, 123] on input "text" at bounding box center [395, 120] width 132 height 26
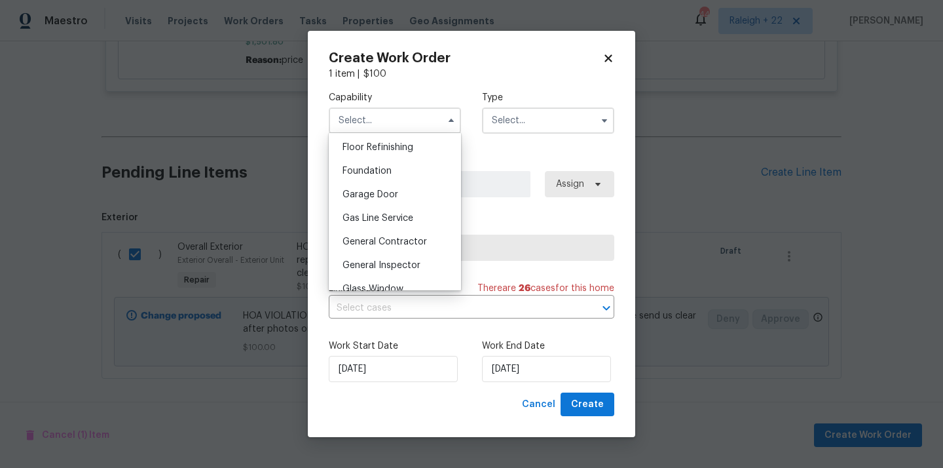
scroll to position [535, 0]
click at [411, 246] on div "General Contractor" at bounding box center [395, 239] width 126 height 24
type input "General Contractor"
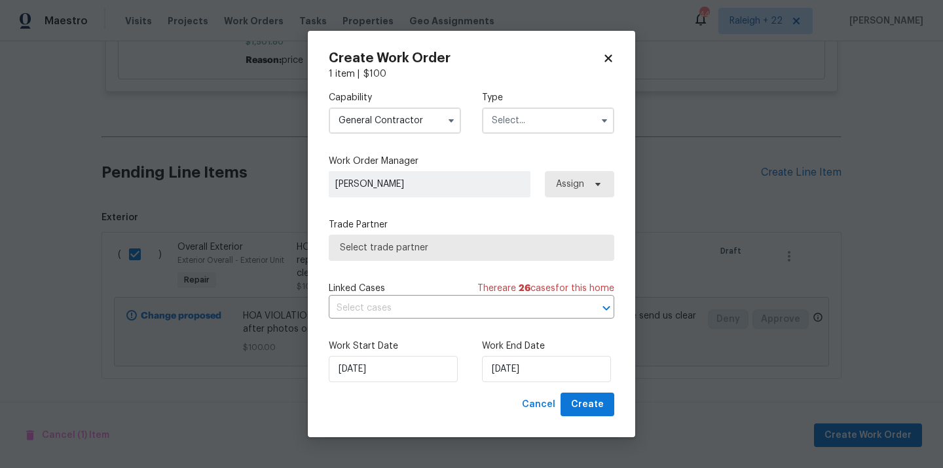
click at [573, 112] on input "text" at bounding box center [548, 120] width 132 height 26
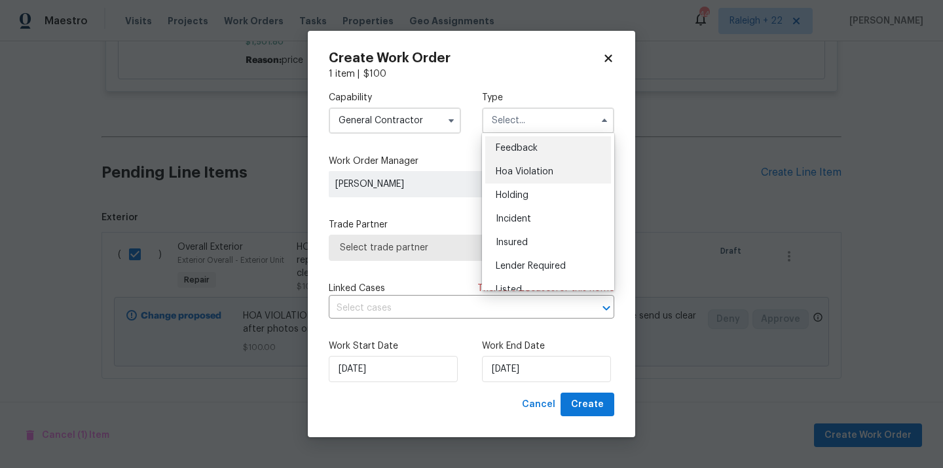
click at [547, 162] on div "Hoa Violation" at bounding box center [548, 172] width 126 height 24
type input "Hoa Violation"
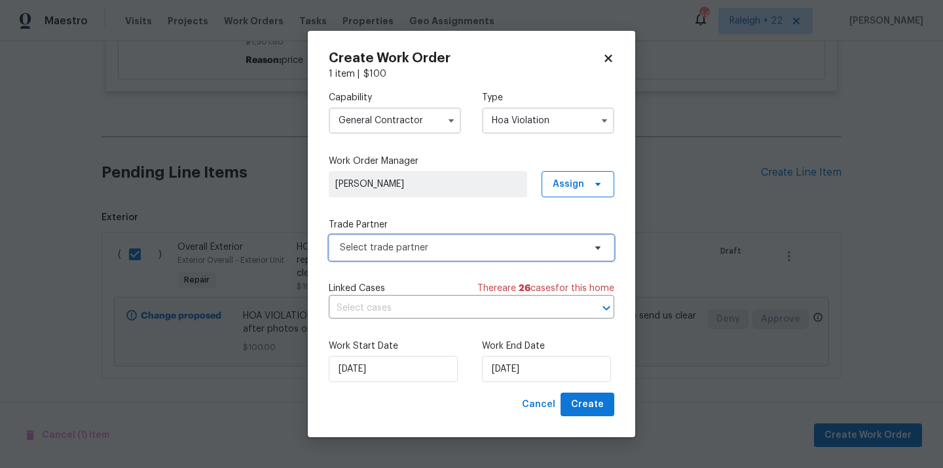
click at [419, 254] on span "Select trade partner" at bounding box center [472, 247] width 286 height 26
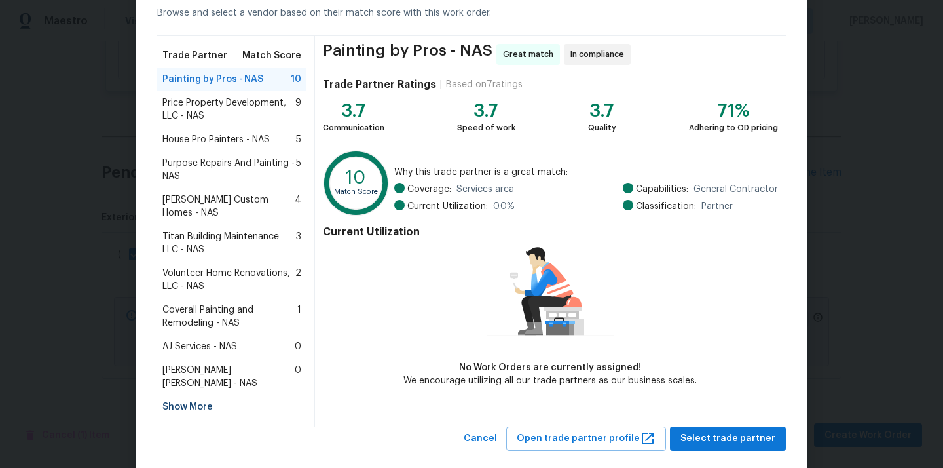
scroll to position [62, 0]
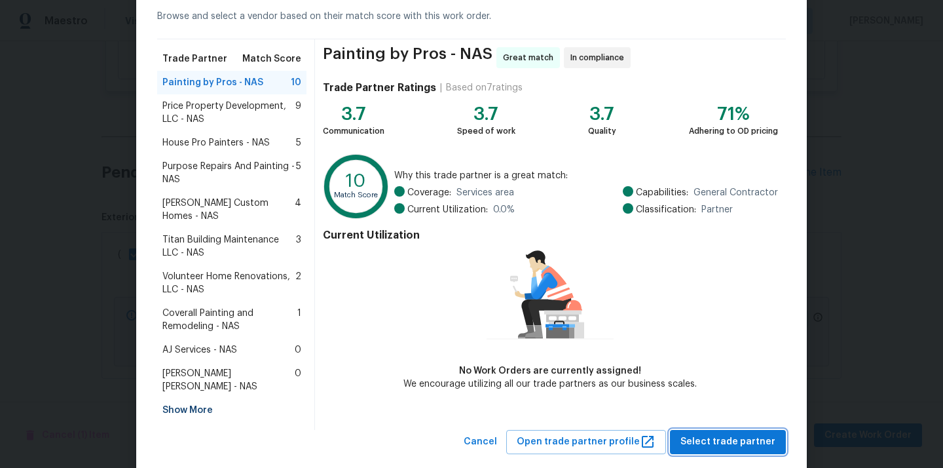
click at [738, 430] on button "Select trade partner" at bounding box center [728, 442] width 116 height 24
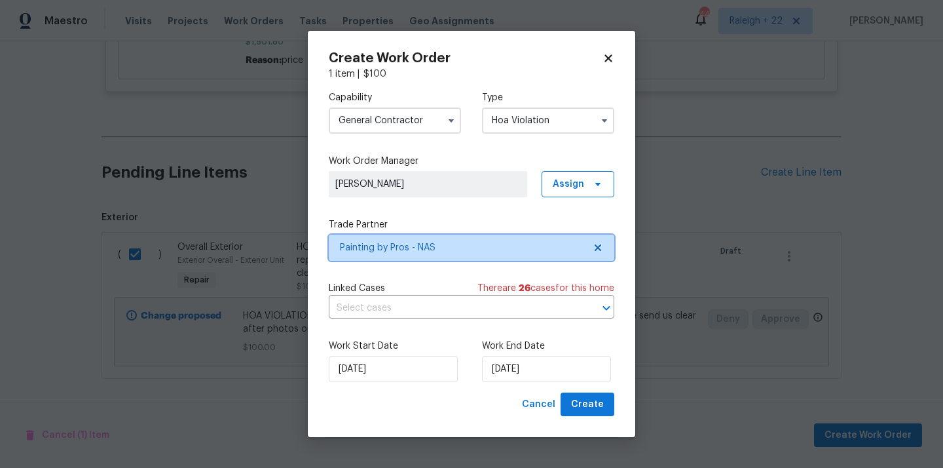
scroll to position [0, 0]
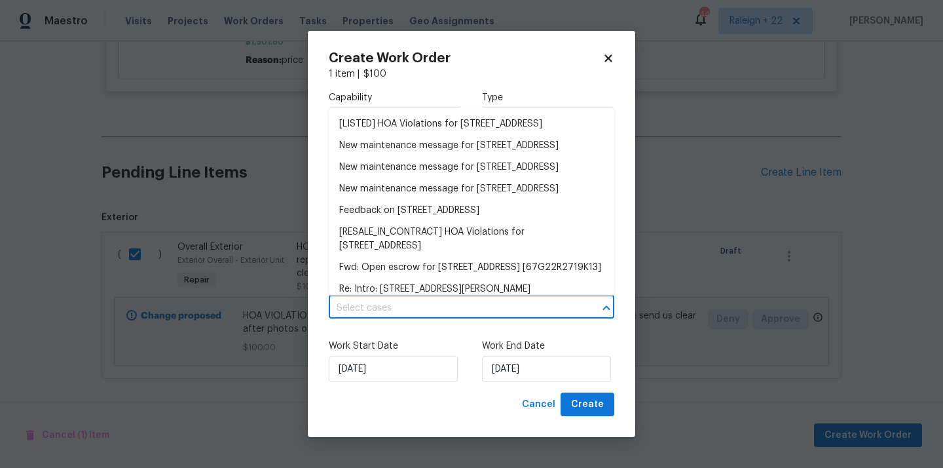
click at [408, 310] on input "text" at bounding box center [453, 308] width 249 height 20
click at [459, 130] on li "[LISTED] HOA Violations for 3327 Monoco Dr, Spring Hill, TN 37174" at bounding box center [472, 124] width 286 height 22
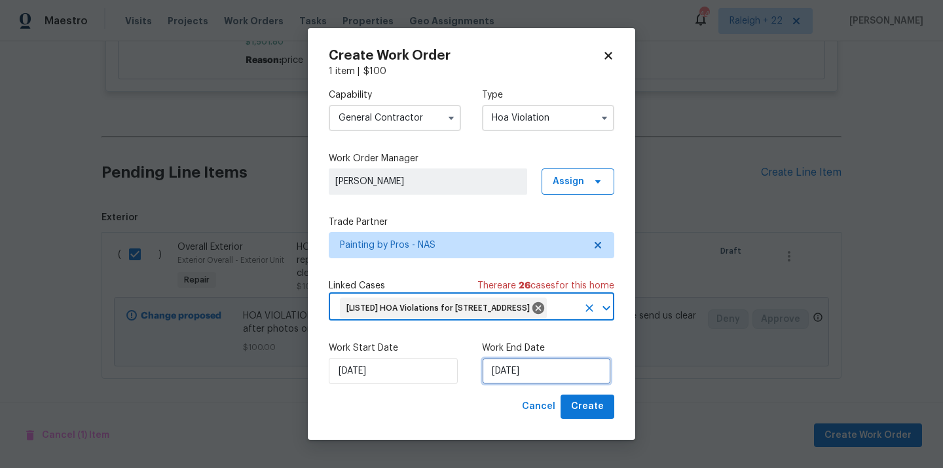
click at [504, 384] on input "21/08/2025" at bounding box center [546, 371] width 129 height 26
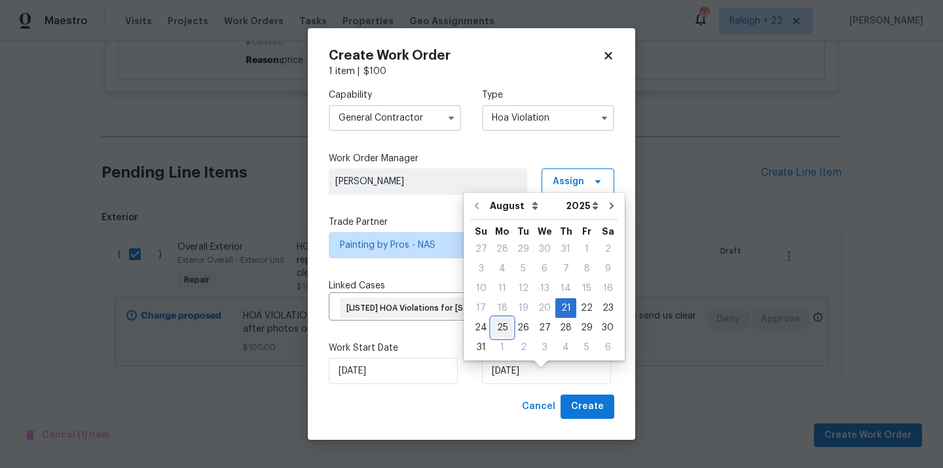
click at [504, 324] on div "25" at bounding box center [502, 327] width 21 height 18
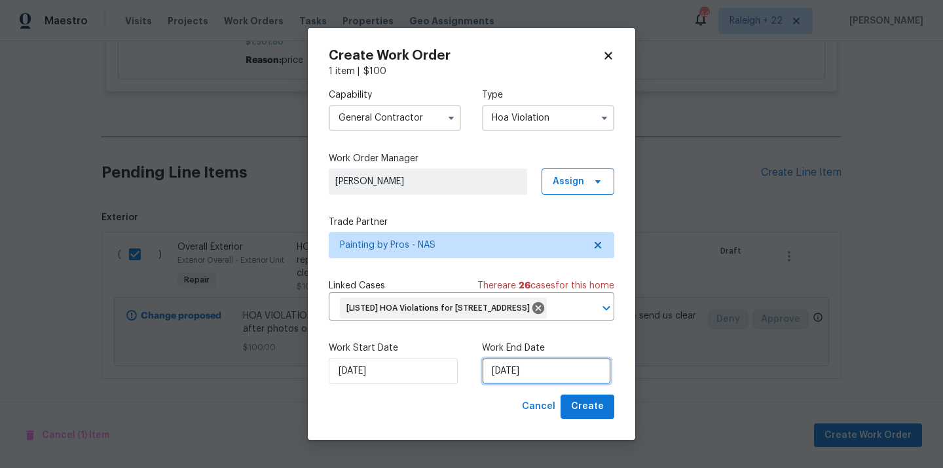
click at [516, 382] on input "25/08/2025" at bounding box center [546, 371] width 129 height 26
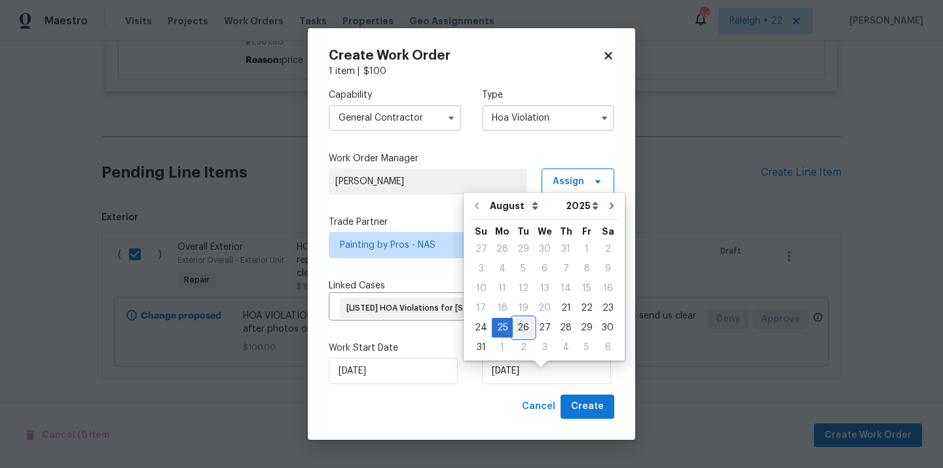
click at [517, 322] on div "26" at bounding box center [523, 327] width 21 height 18
type input "26/08/2025"
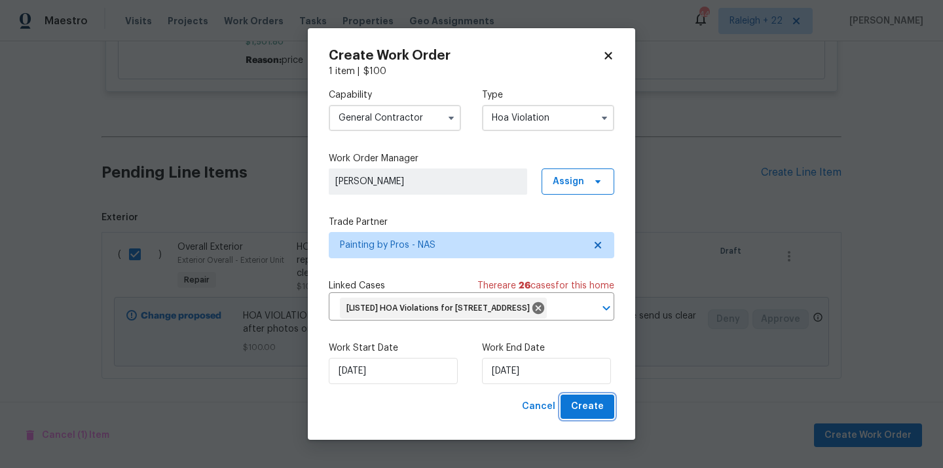
click at [574, 415] on span "Create" at bounding box center [587, 406] width 33 height 16
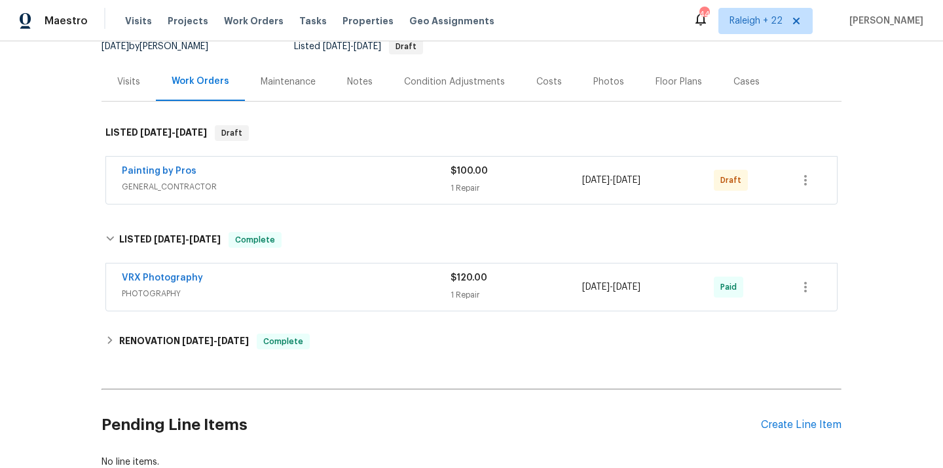
scroll to position [124, 0]
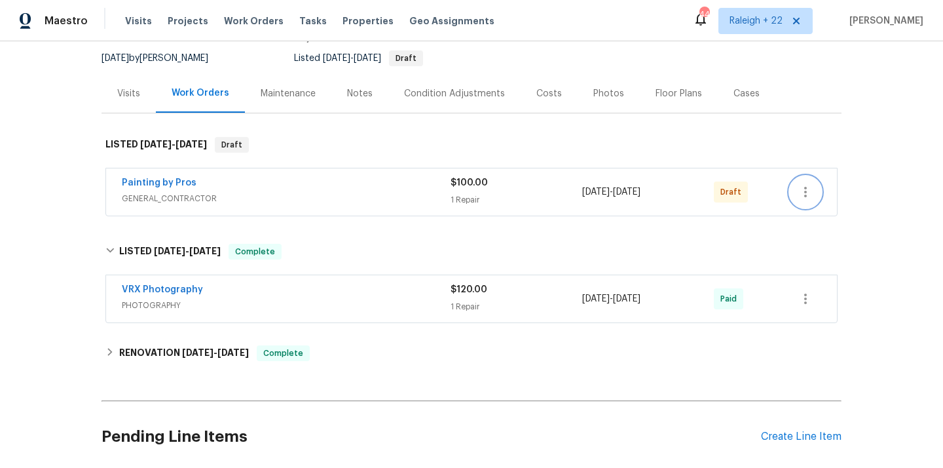
click at [806, 199] on icon "button" at bounding box center [806, 192] width 16 height 16
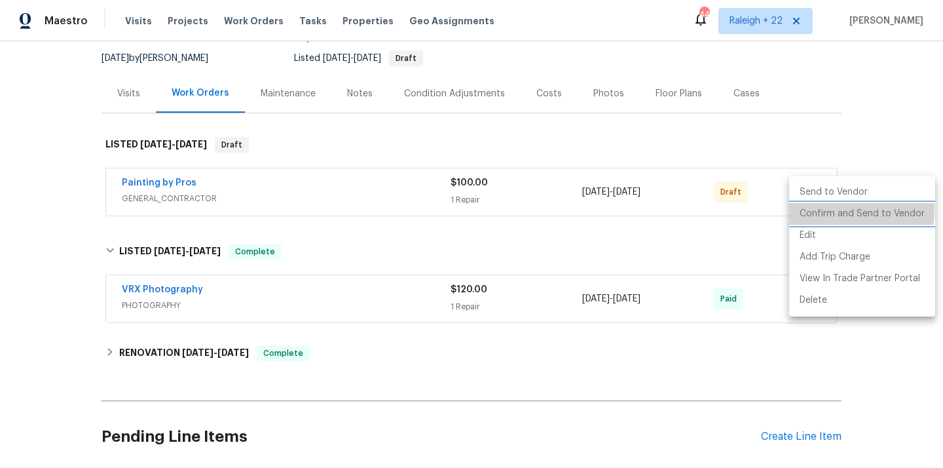
click at [809, 208] on li "Confirm and Send to Vendor" at bounding box center [862, 214] width 146 height 22
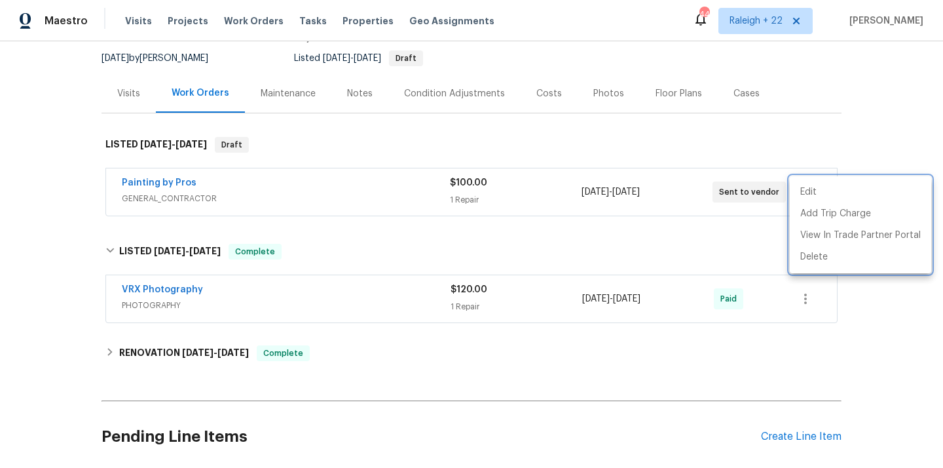
click at [166, 180] on div at bounding box center [471, 234] width 943 height 468
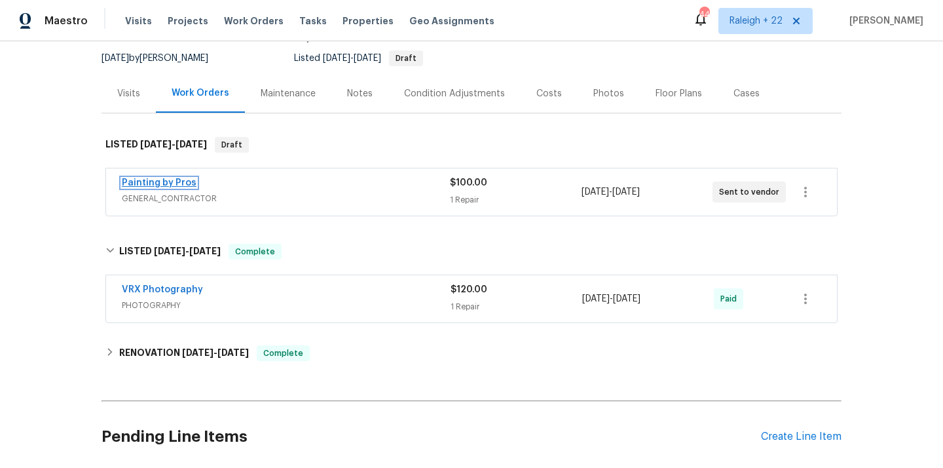
click at [179, 180] on link "Painting by Pros" at bounding box center [159, 182] width 75 height 9
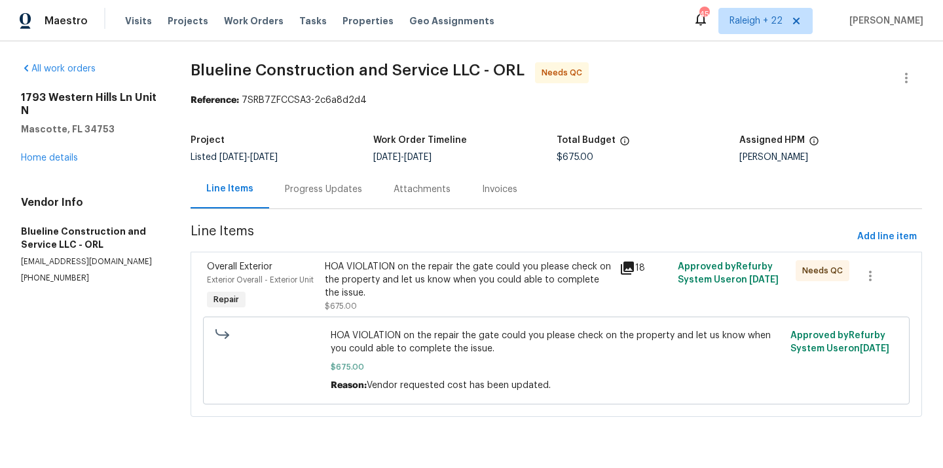
click at [345, 202] on div "Progress Updates" at bounding box center [323, 189] width 109 height 39
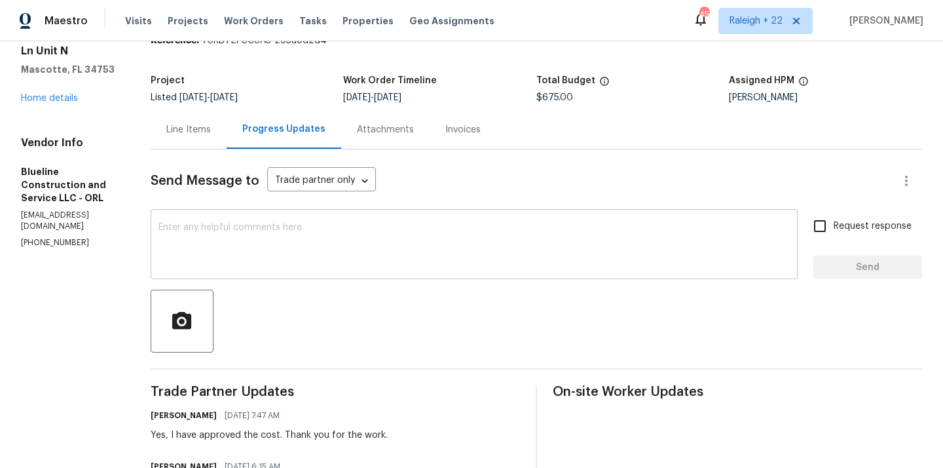
scroll to position [61, 0]
click at [211, 128] on div "Line Items" at bounding box center [188, 128] width 45 height 13
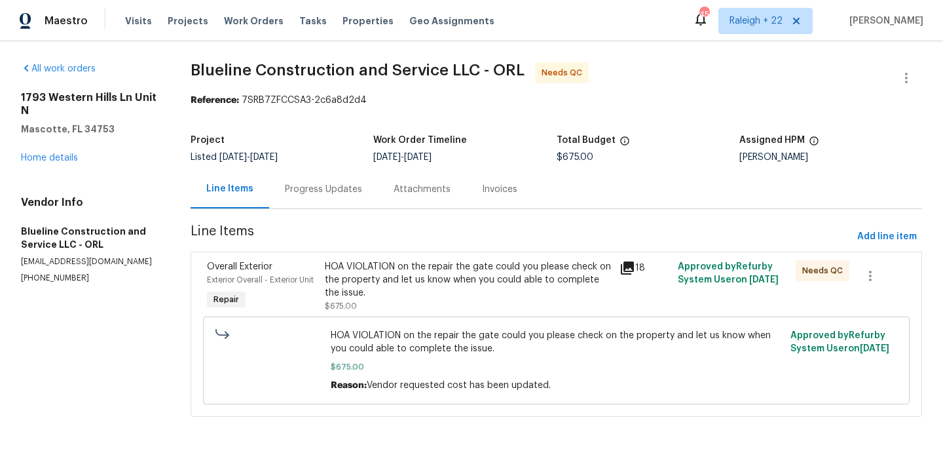
click at [473, 291] on div "HOA VIOLATION on the repair the gate could you please check on the property and…" at bounding box center [468, 279] width 286 height 39
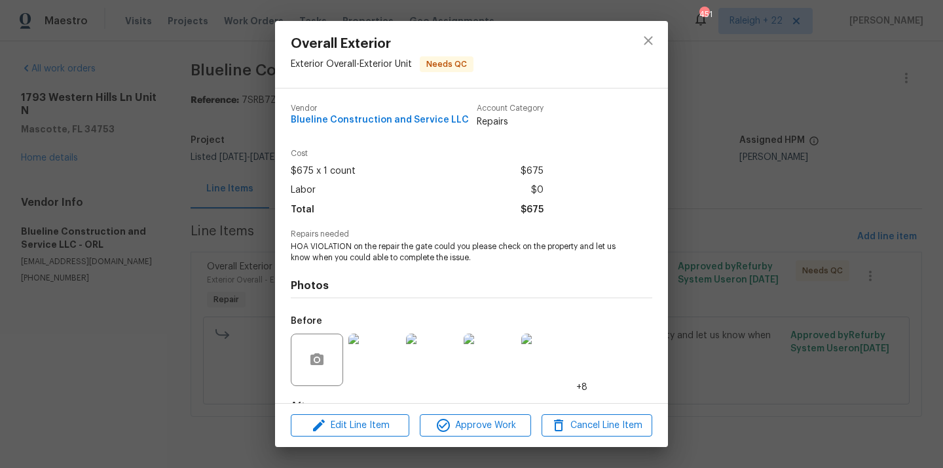
scroll to position [81, 0]
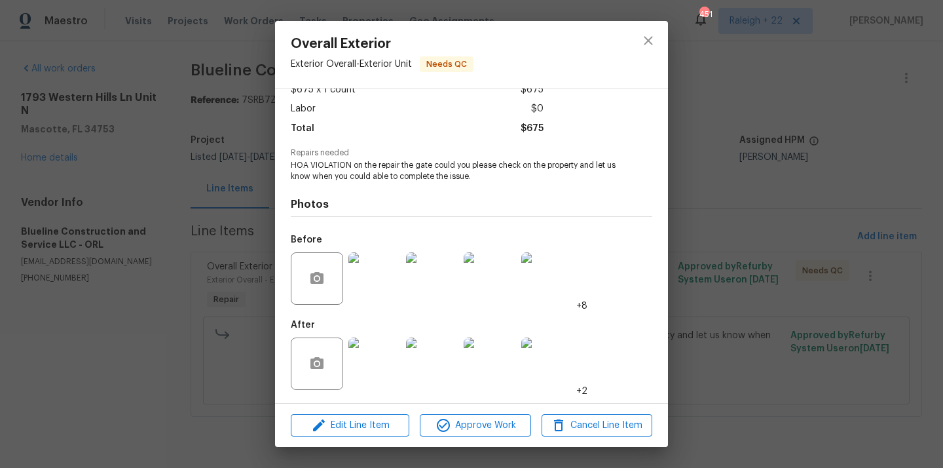
click at [378, 358] on img at bounding box center [374, 363] width 52 height 52
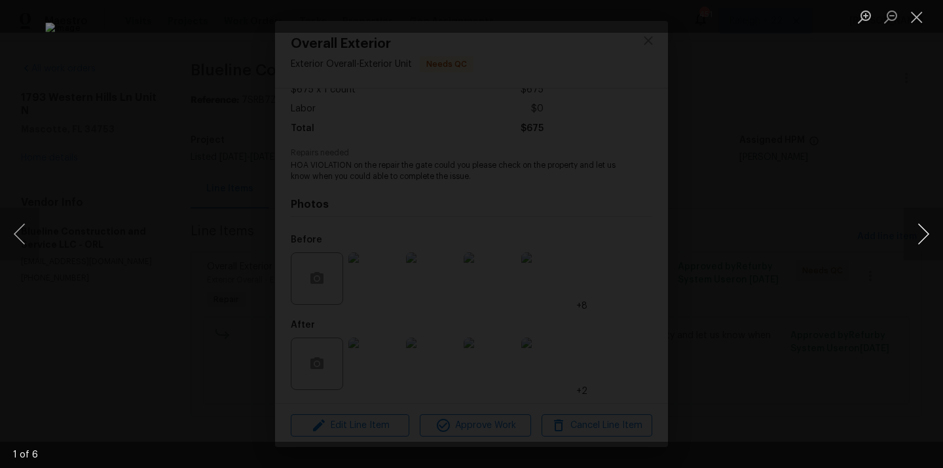
click at [927, 231] on button "Next image" at bounding box center [923, 234] width 39 height 52
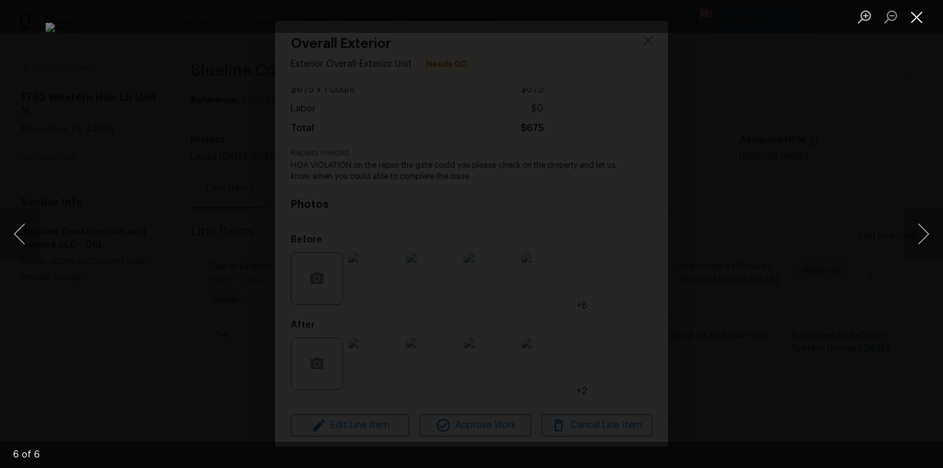
click at [917, 16] on button "Close lightbox" at bounding box center [917, 16] width 26 height 23
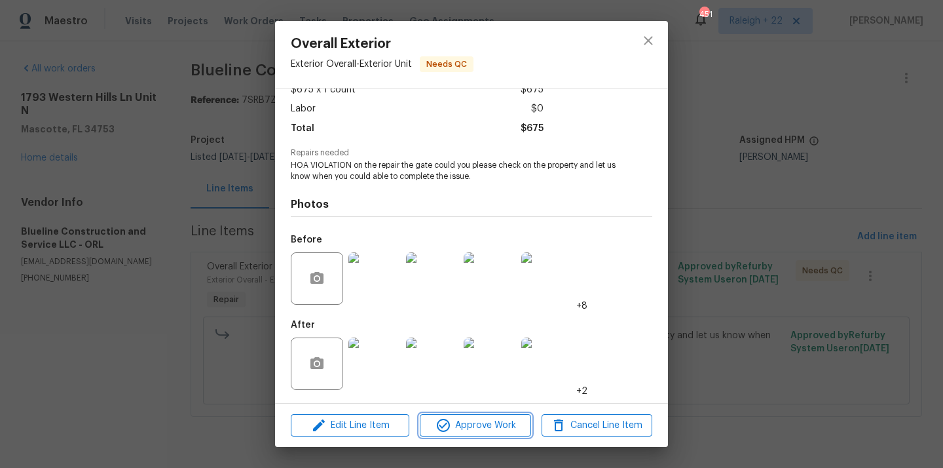
click at [469, 422] on span "Approve Work" at bounding box center [475, 425] width 103 height 16
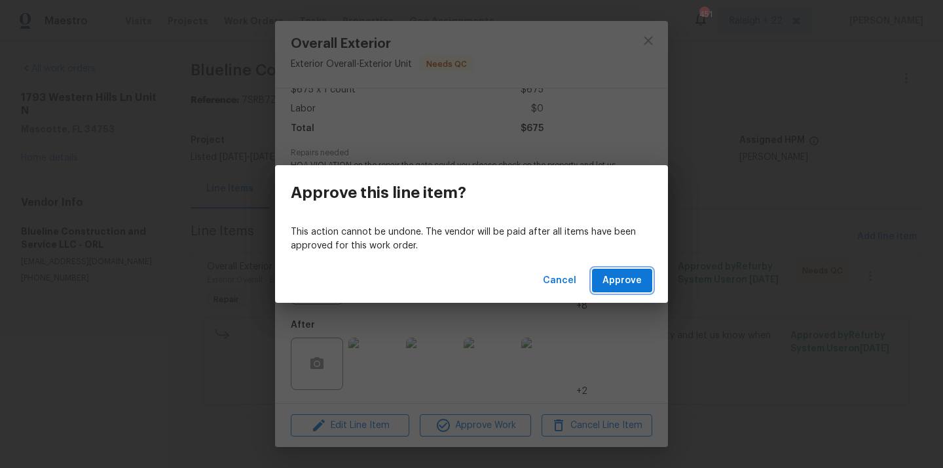
click at [624, 276] on span "Approve" at bounding box center [622, 280] width 39 height 16
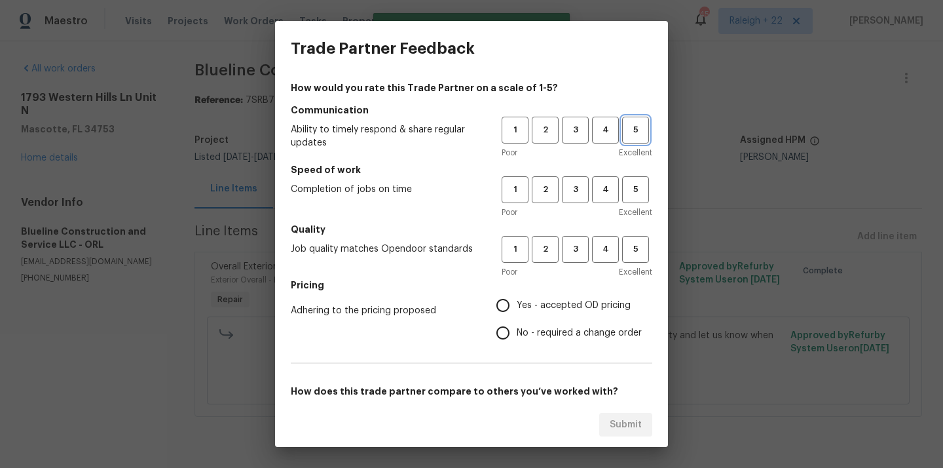
click at [633, 124] on span "5" at bounding box center [636, 129] width 24 height 15
click at [633, 183] on span "5" at bounding box center [636, 189] width 24 height 15
click at [633, 240] on button "5" at bounding box center [635, 249] width 27 height 27
click at [500, 304] on input "Yes - accepted OD pricing" at bounding box center [503, 305] width 28 height 28
radio input "true"
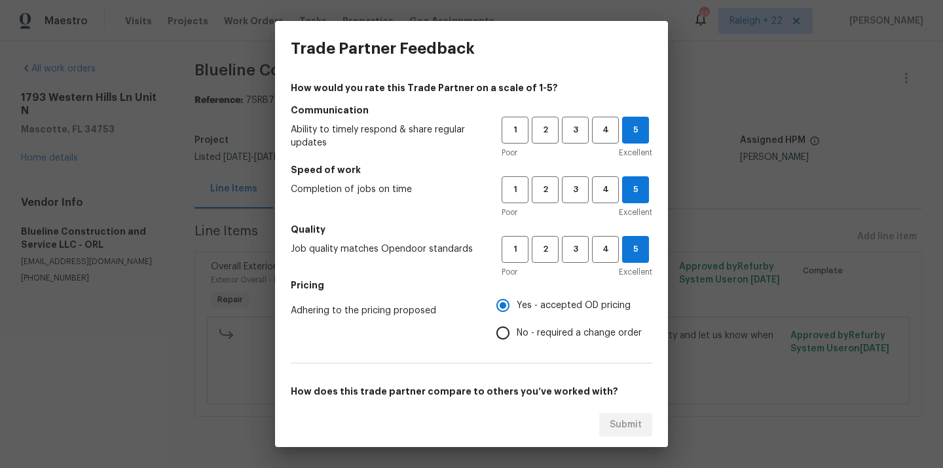
scroll to position [197, 0]
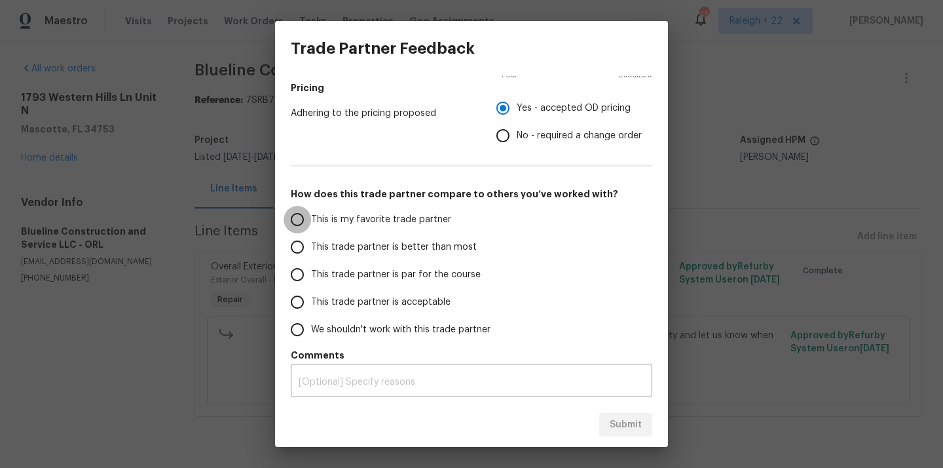
click at [296, 218] on input "This is my favorite trade partner" at bounding box center [298, 220] width 28 height 28
click at [633, 424] on span "Submit" at bounding box center [626, 425] width 32 height 16
radio input "true"
